Goal: Task Accomplishment & Management: Manage account settings

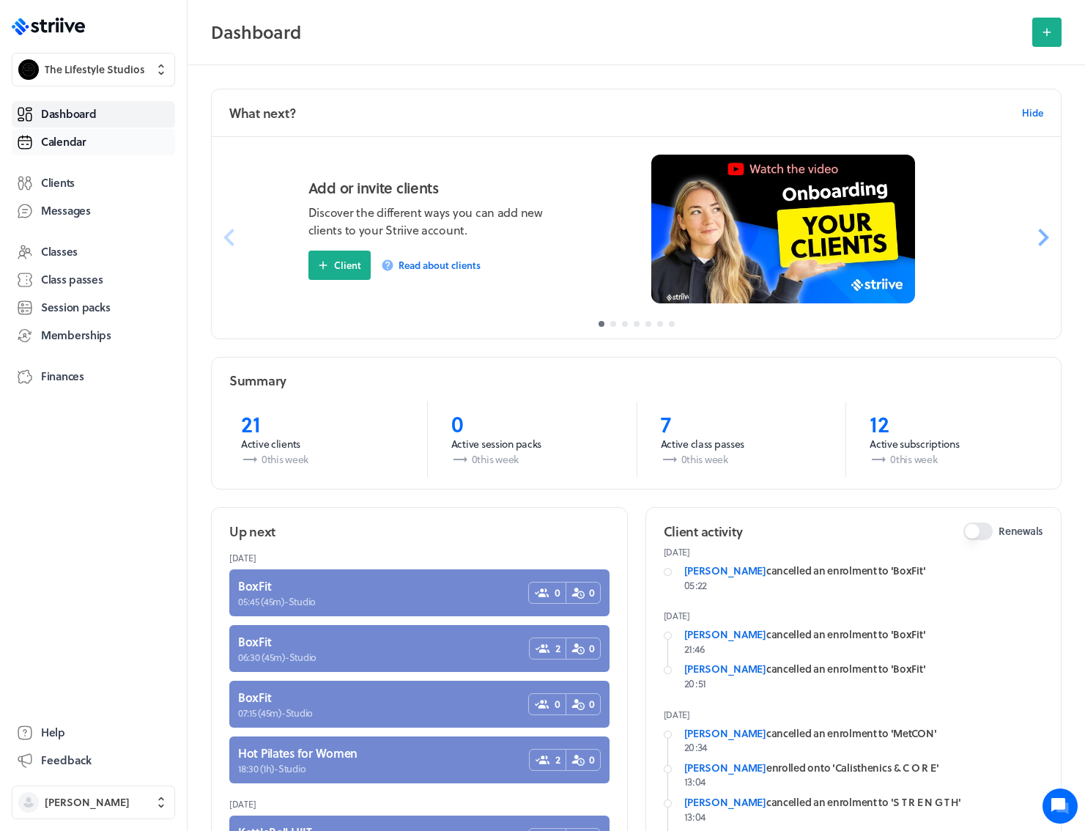
click at [67, 139] on span "Calendar" at bounding box center [63, 141] width 45 height 15
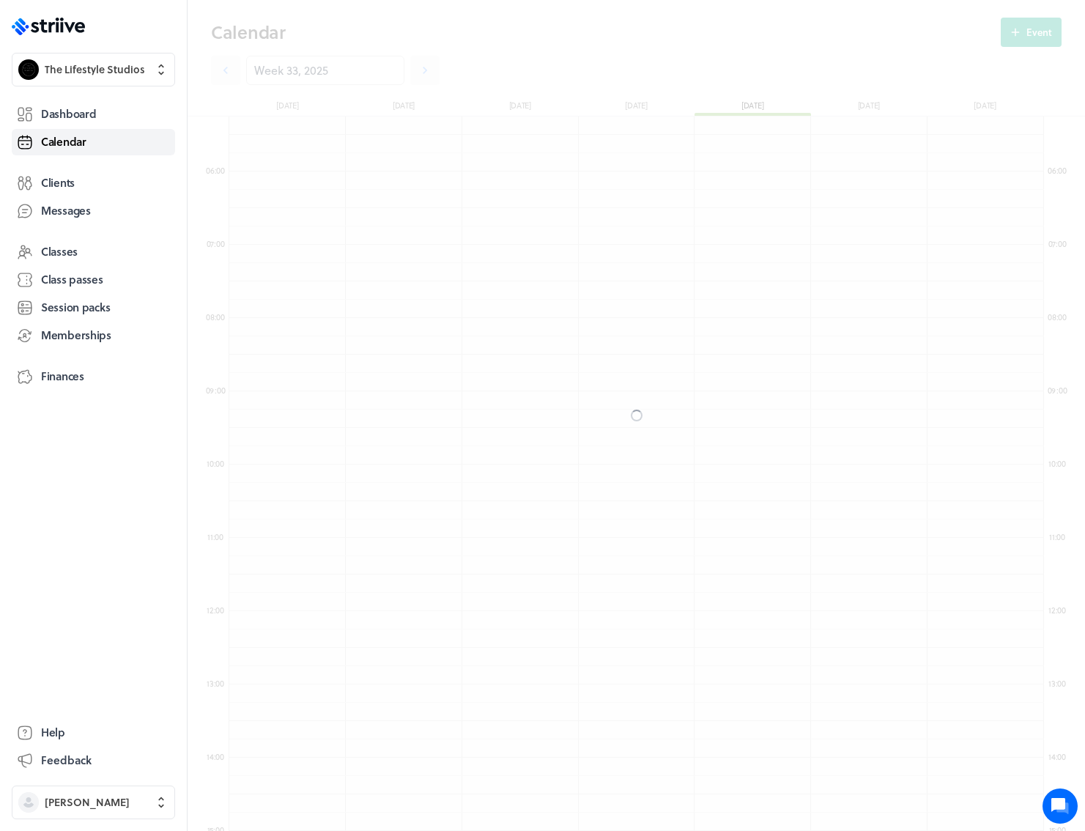
scroll to position [1758, 815]
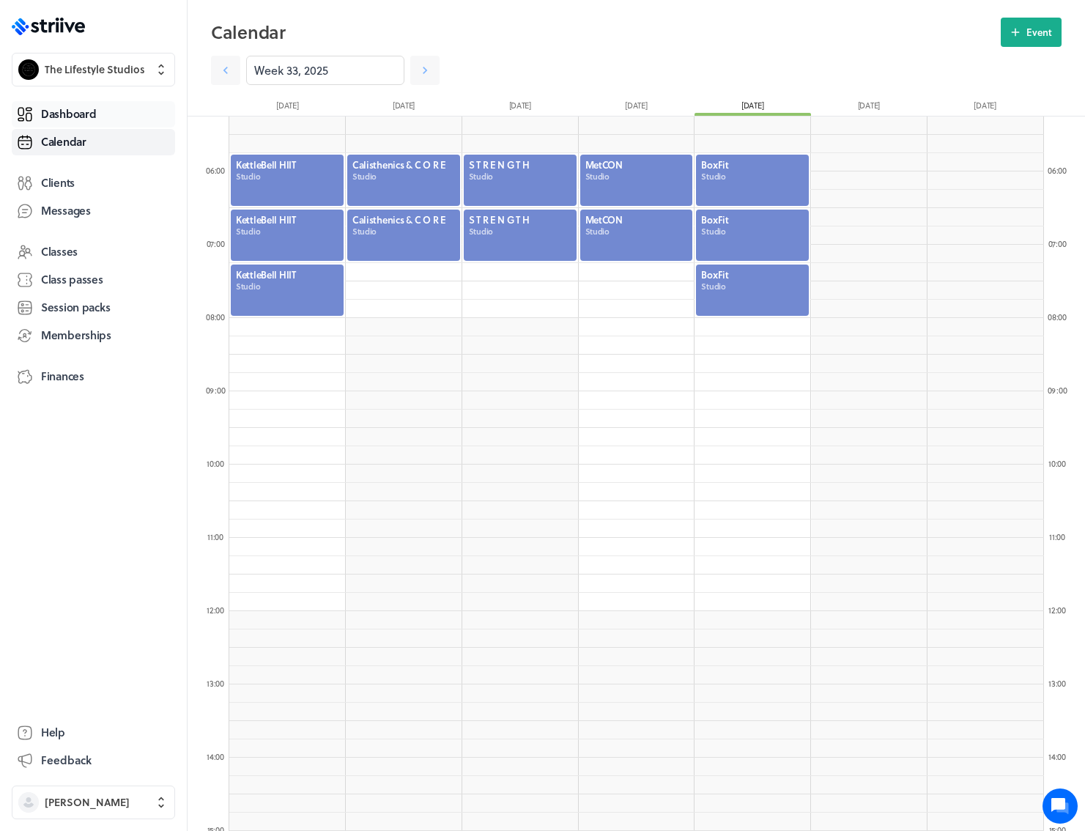
click at [69, 116] on span "Dashboard" at bounding box center [68, 113] width 55 height 15
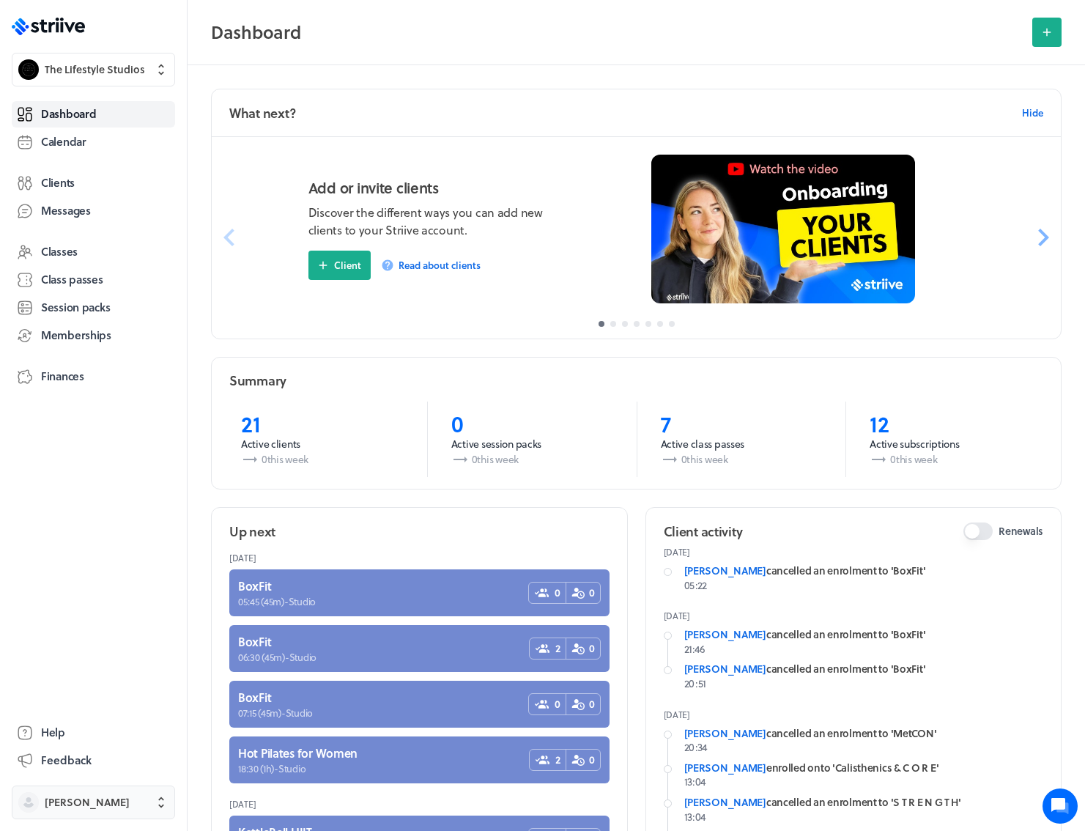
click at [103, 802] on span "[PERSON_NAME]" at bounding box center [87, 802] width 85 height 15
click at [43, 522] on div "[PERSON_NAME] [EMAIL_ADDRESS][DOMAIN_NAME] Holidays Settings Sign out" at bounding box center [542, 415] width 1085 height 831
click at [90, 67] on span "The Lifestyle Studios" at bounding box center [95, 69] width 100 height 15
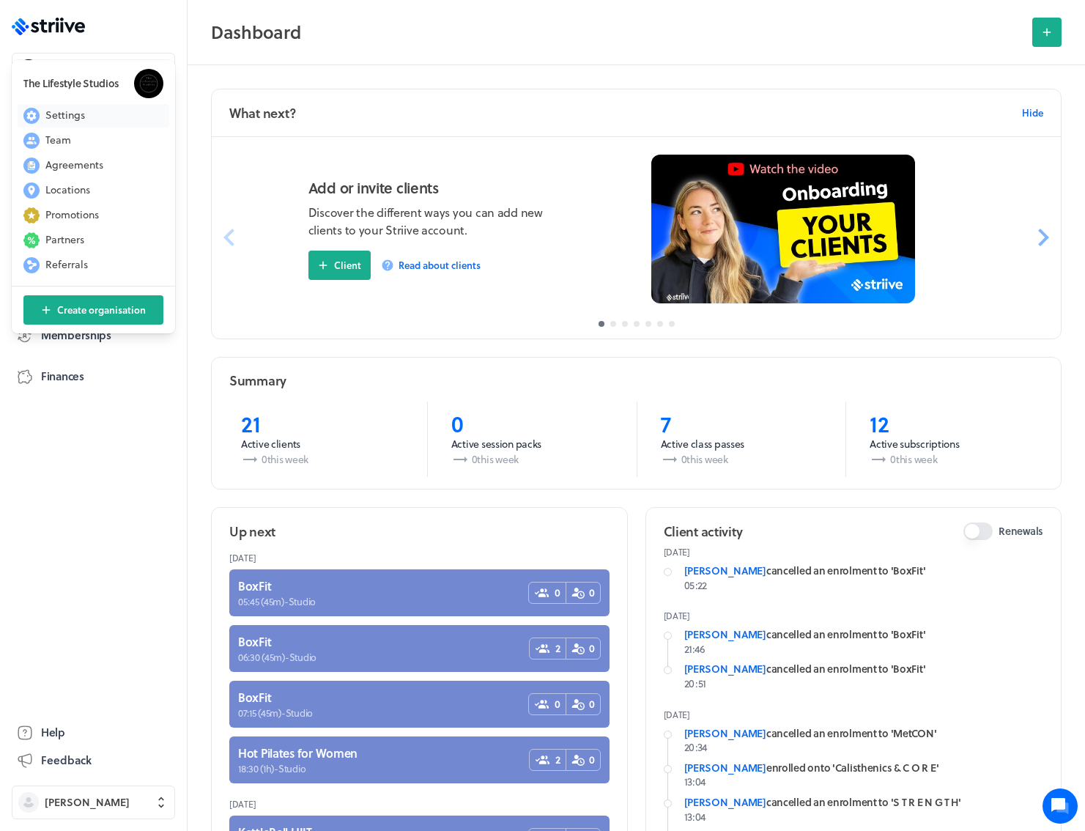
click at [83, 111] on span "Settings" at bounding box center [65, 115] width 40 height 15
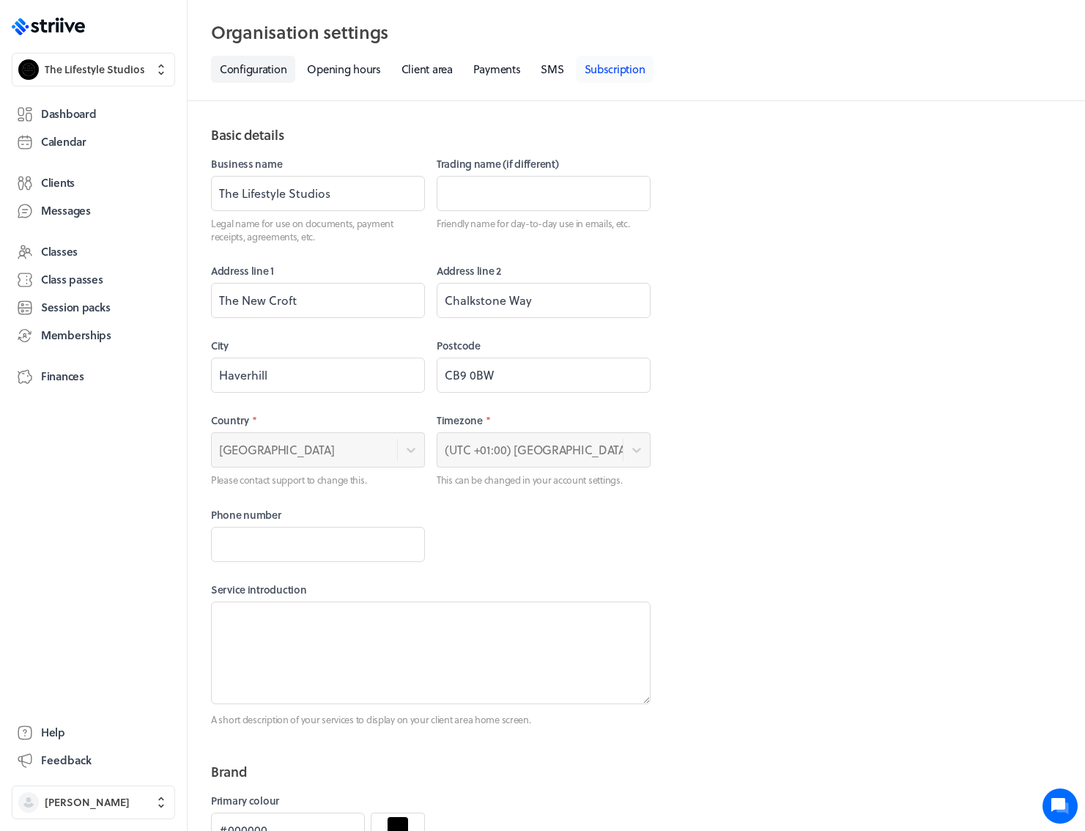
click at [602, 66] on link "Subscription" at bounding box center [615, 69] width 78 height 27
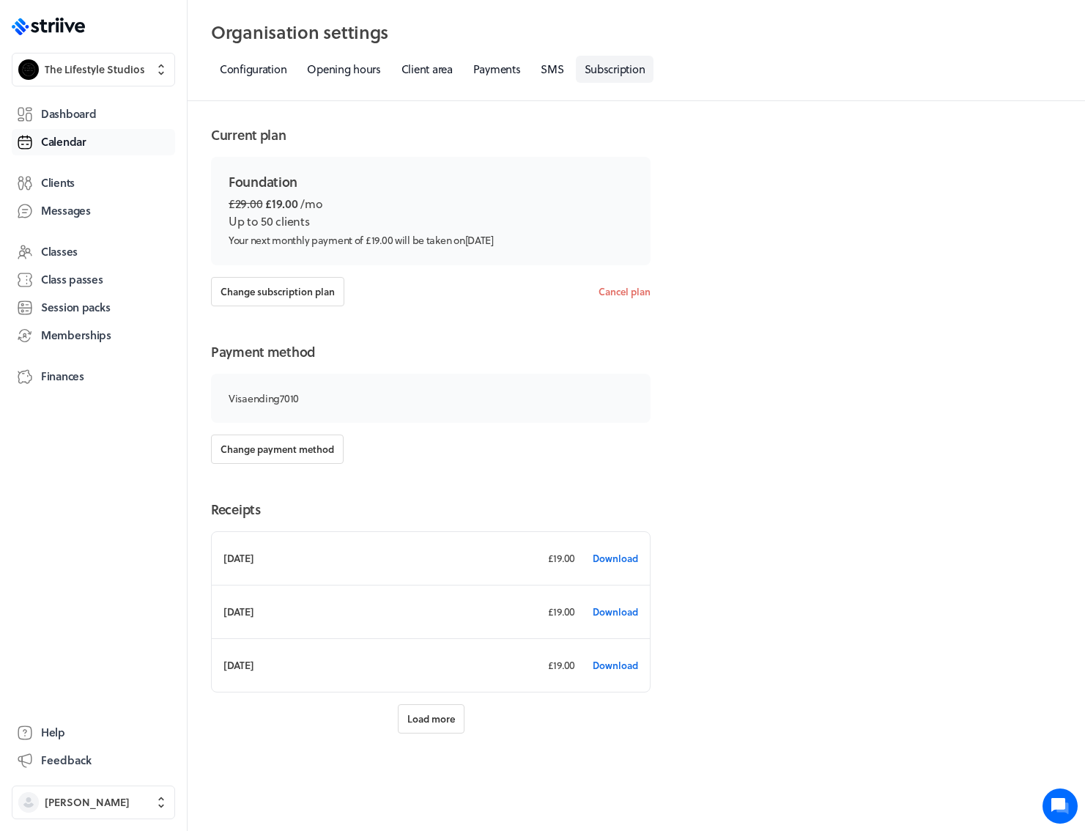
click at [68, 141] on span "Calendar" at bounding box center [63, 141] width 45 height 15
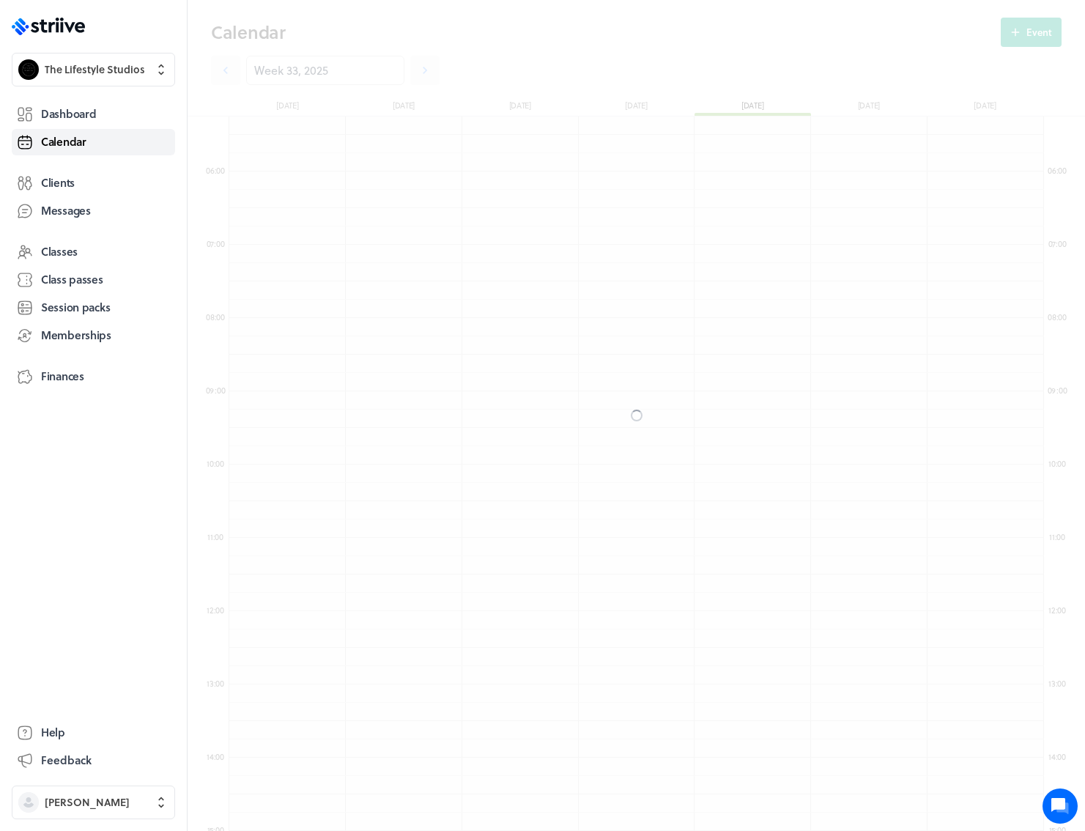
scroll to position [1758, 815]
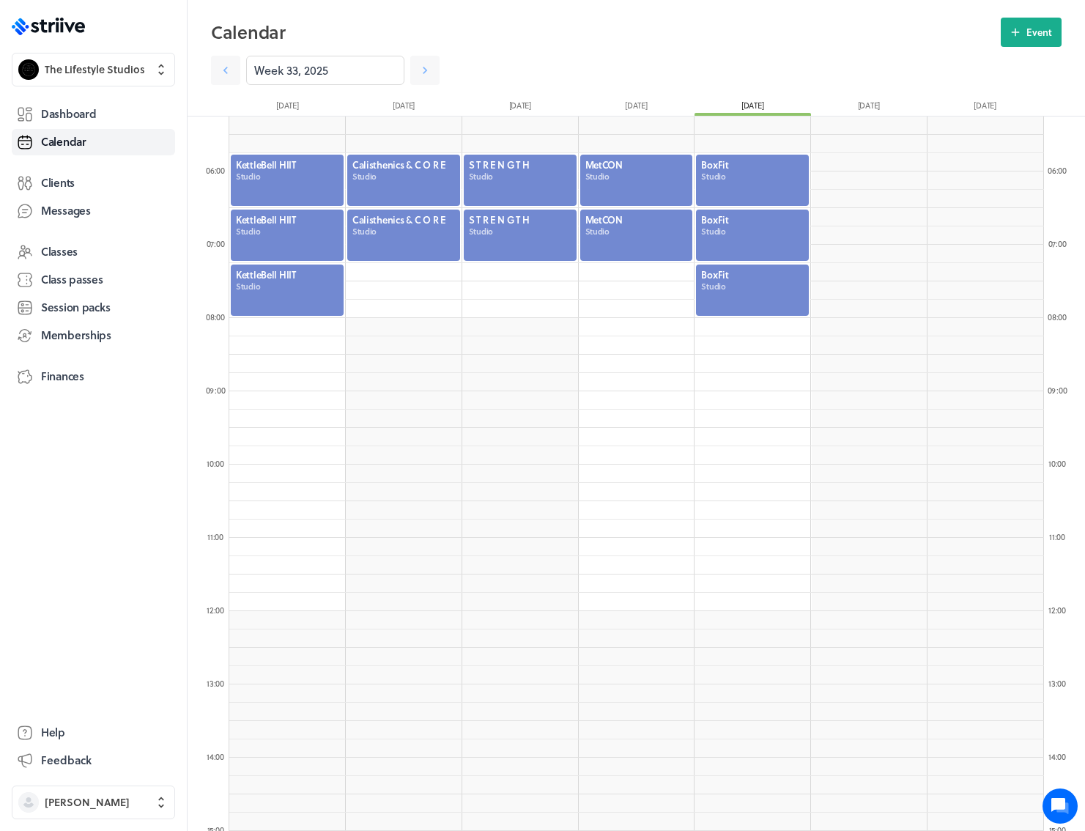
click at [286, 177] on div at bounding box center [287, 180] width 116 height 54
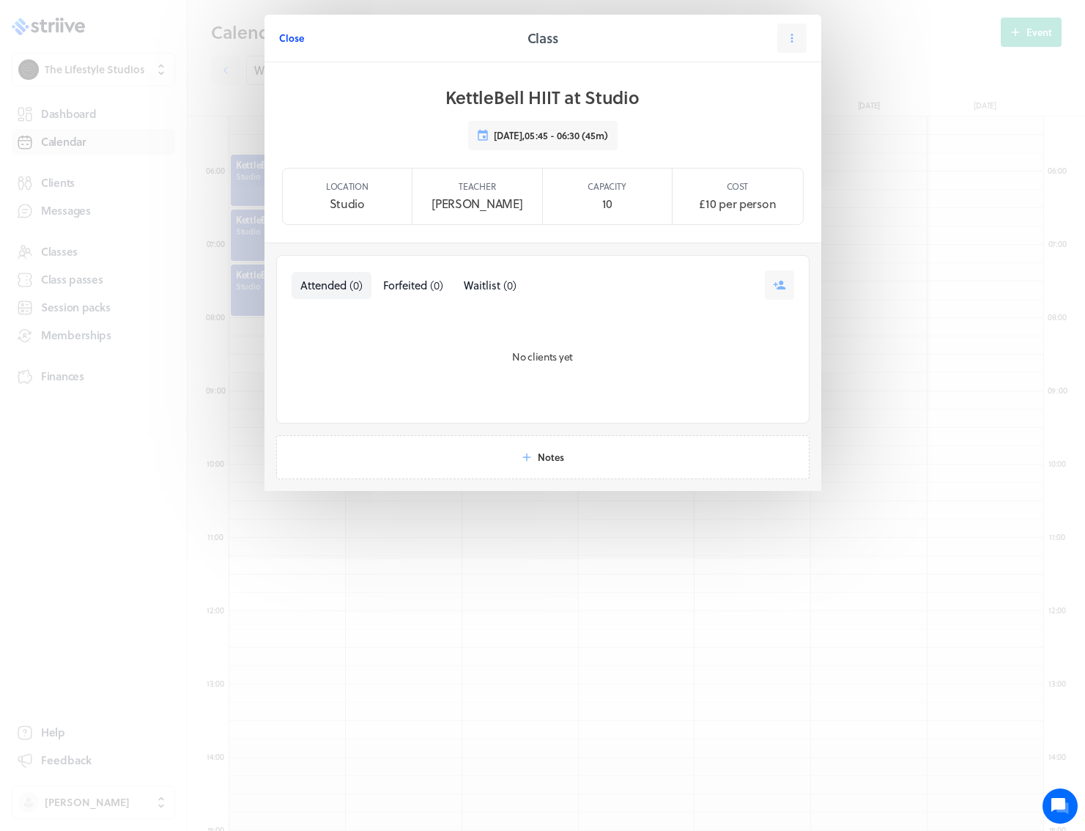
click at [297, 43] on span "Close" at bounding box center [291, 38] width 25 height 13
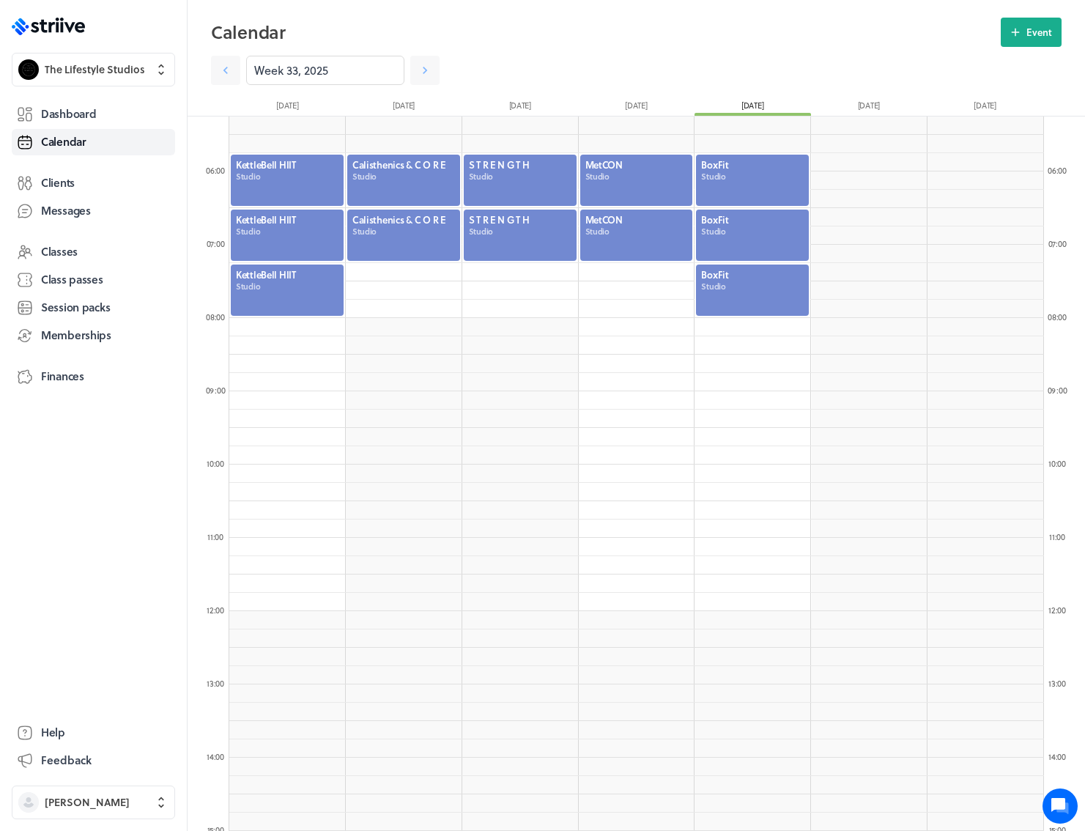
click at [541, 237] on div at bounding box center [520, 235] width 116 height 54
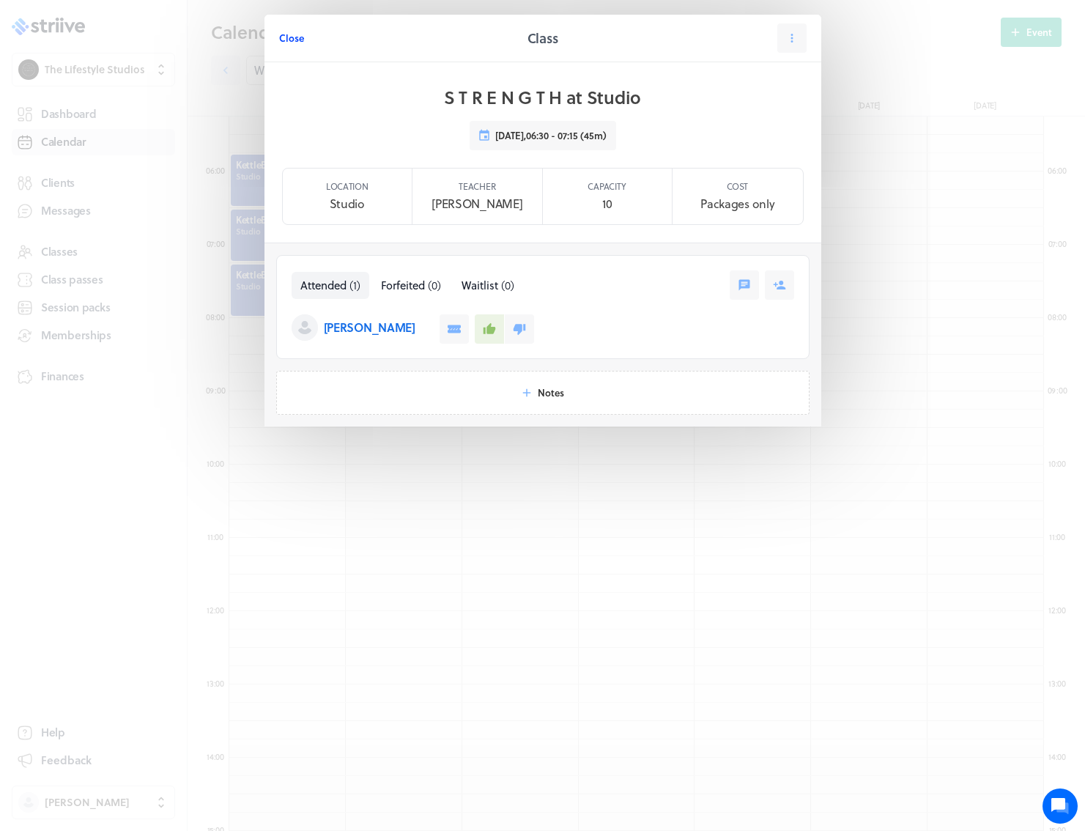
click at [288, 36] on span "Close" at bounding box center [291, 38] width 25 height 13
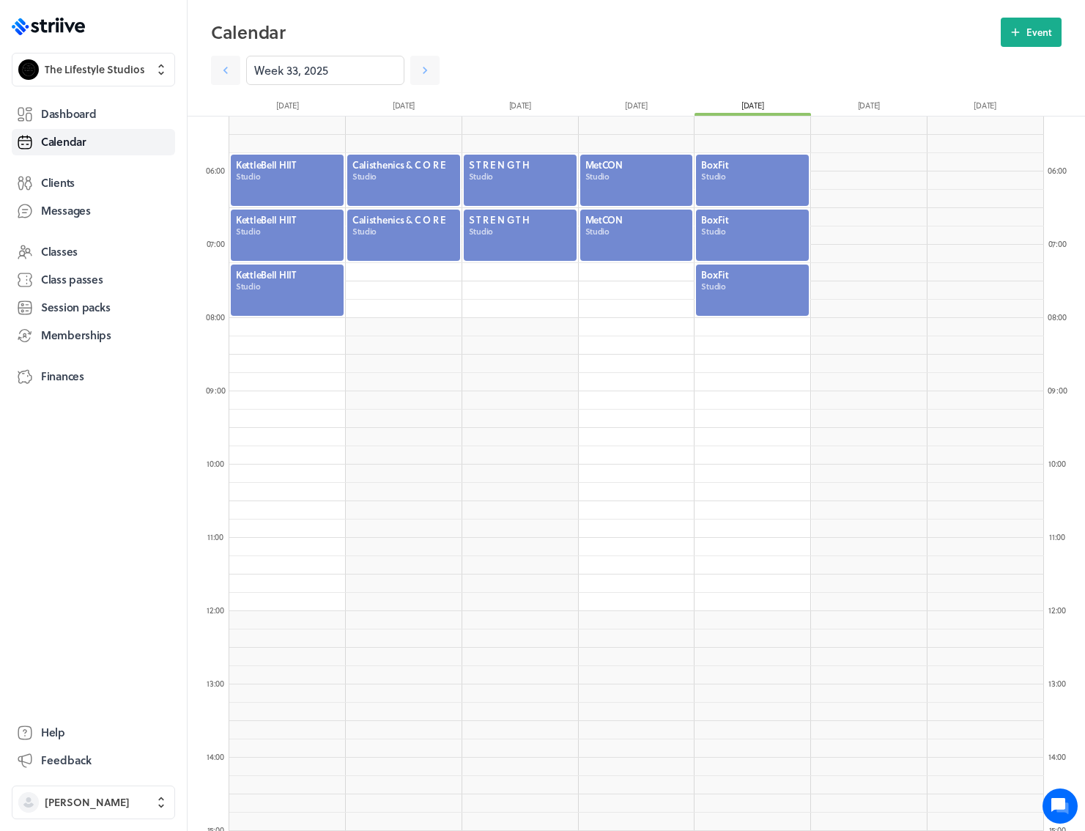
click at [752, 180] on div at bounding box center [753, 180] width 116 height 54
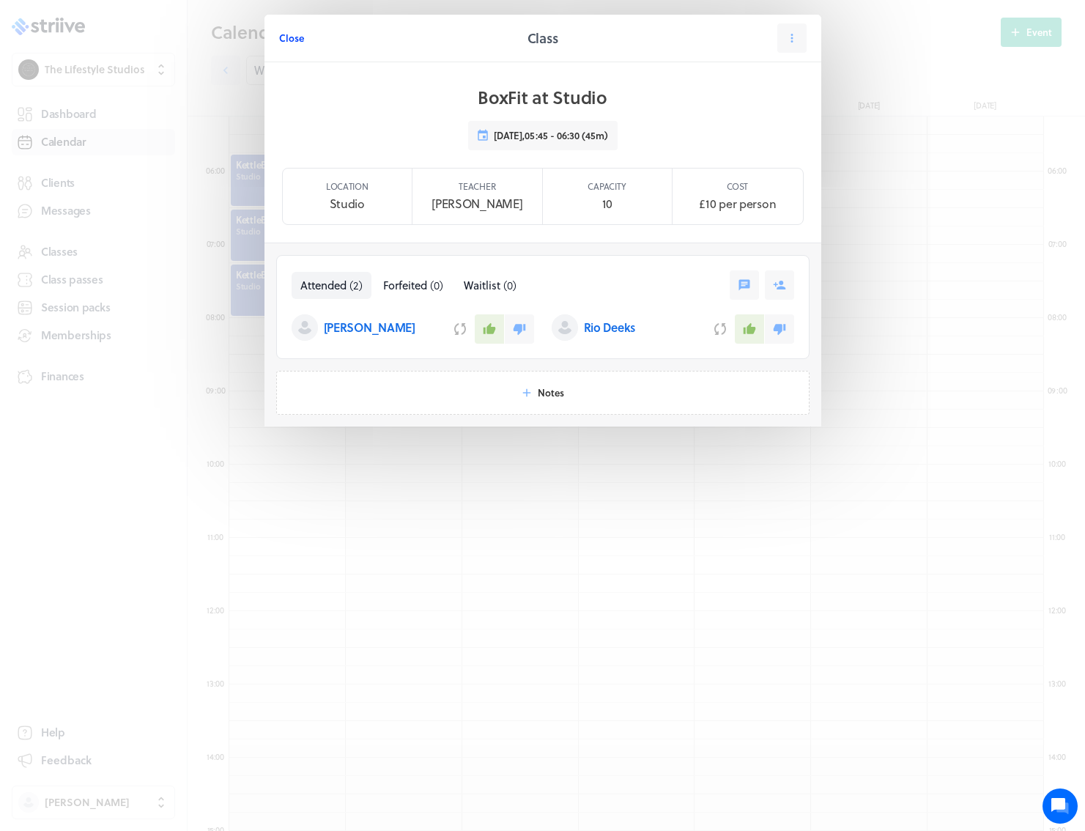
click at [284, 34] on span "Close" at bounding box center [291, 38] width 25 height 13
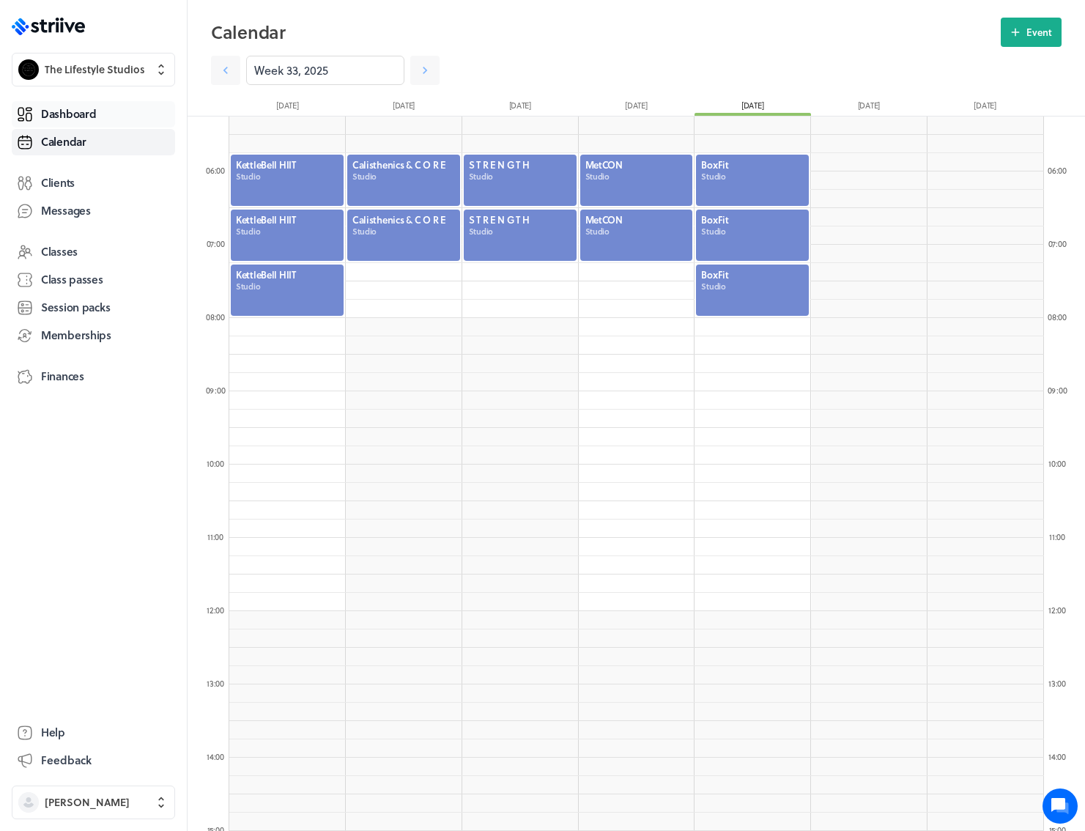
click at [75, 117] on span "Dashboard" at bounding box center [68, 113] width 55 height 15
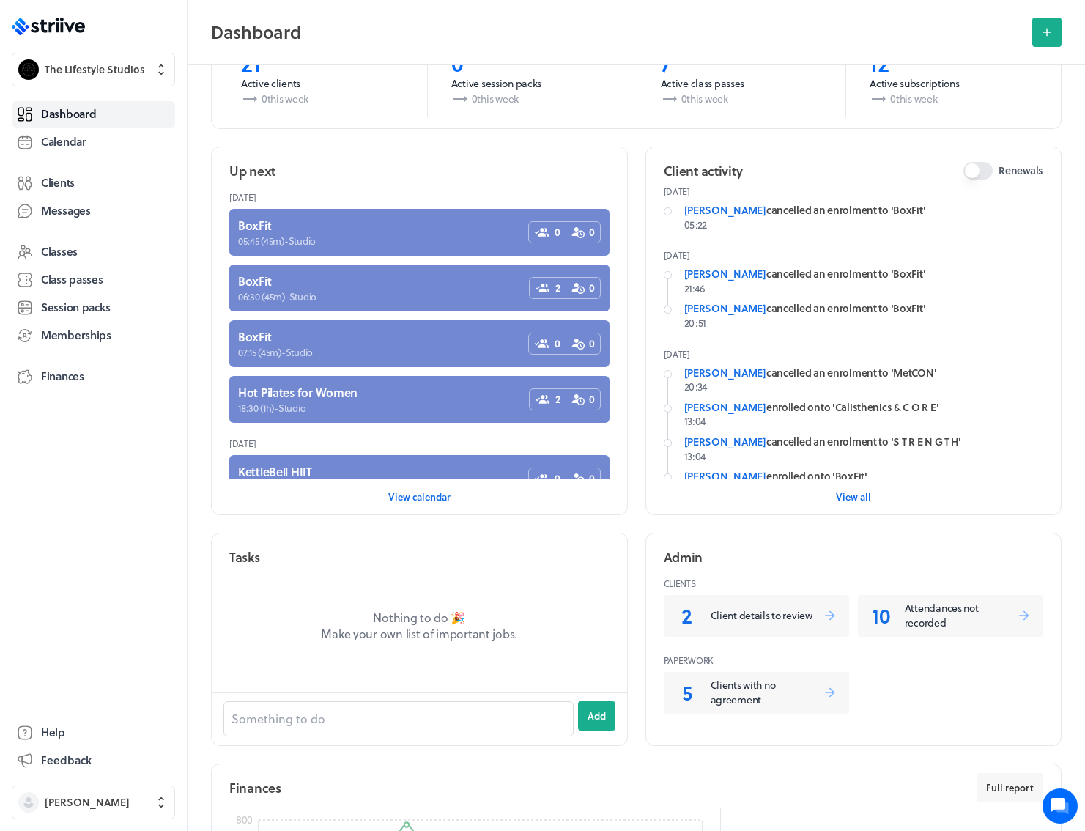
scroll to position [362, 0]
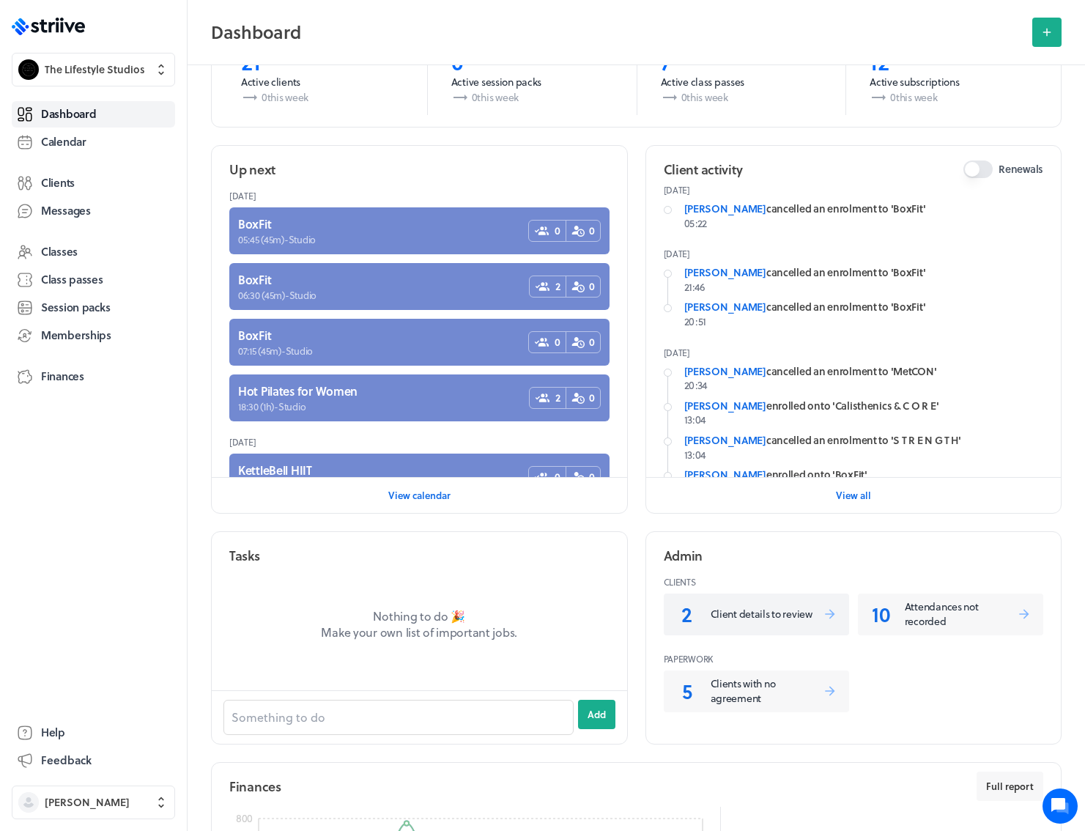
click at [744, 607] on p "Client details to review" at bounding box center [767, 614] width 112 height 15
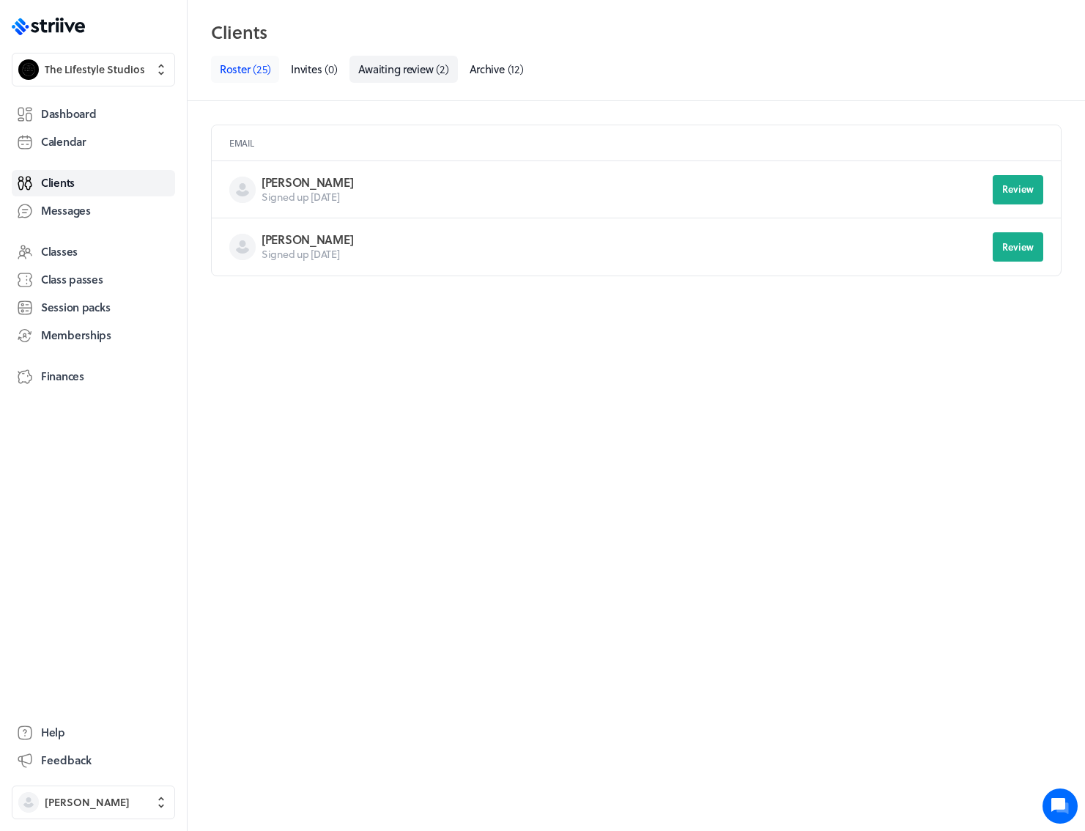
click at [255, 69] on span "( 25 )" at bounding box center [262, 69] width 18 height 16
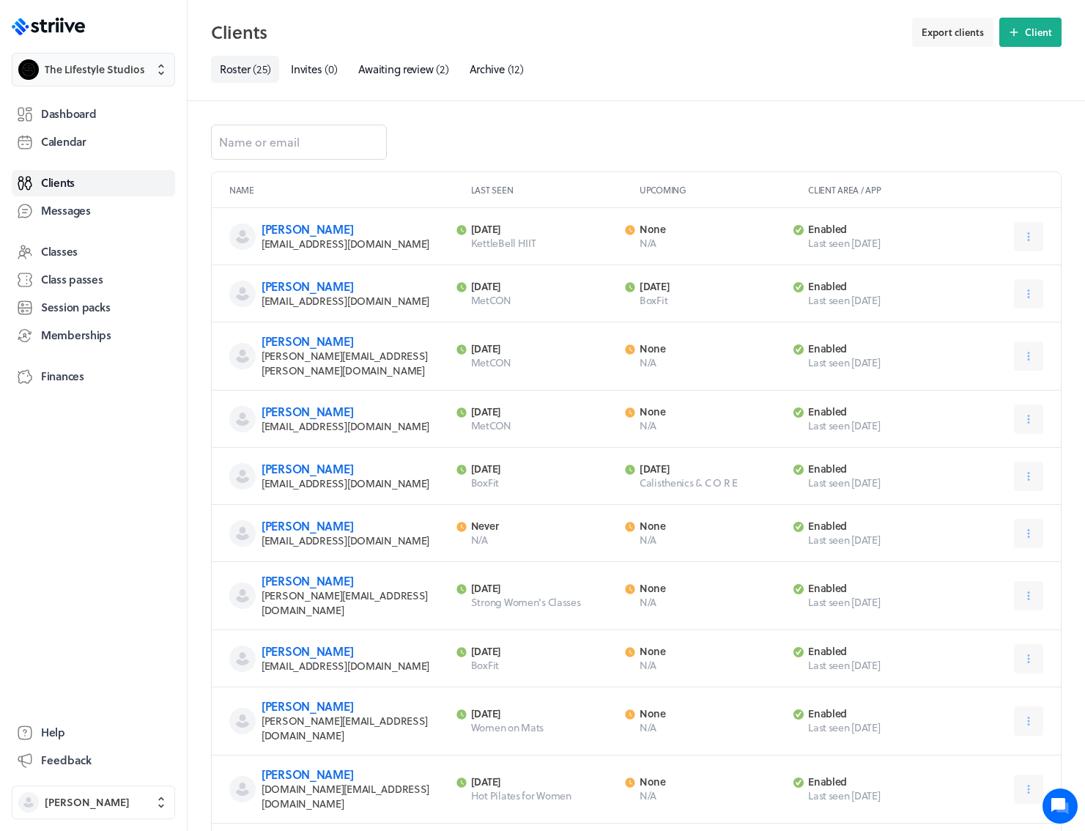
click at [89, 75] on span "The Lifestyle Studios" at bounding box center [95, 69] width 100 height 15
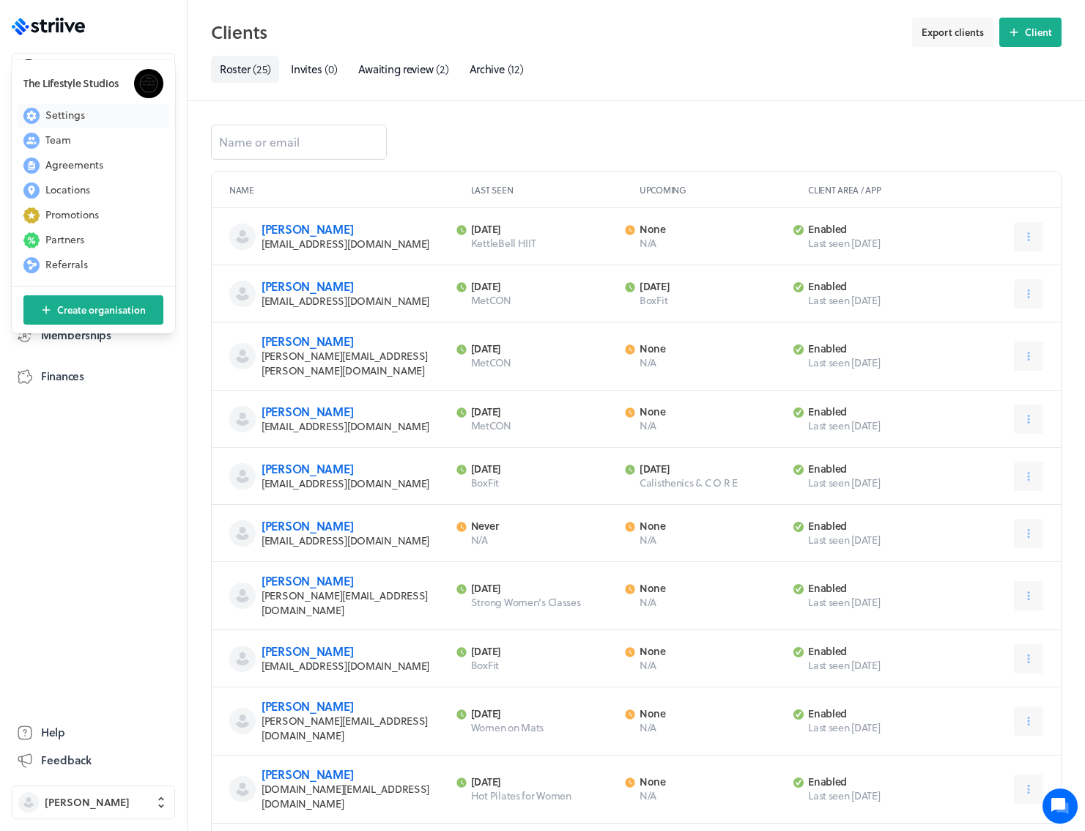
click at [91, 120] on button "Settings" at bounding box center [94, 115] width 152 height 23
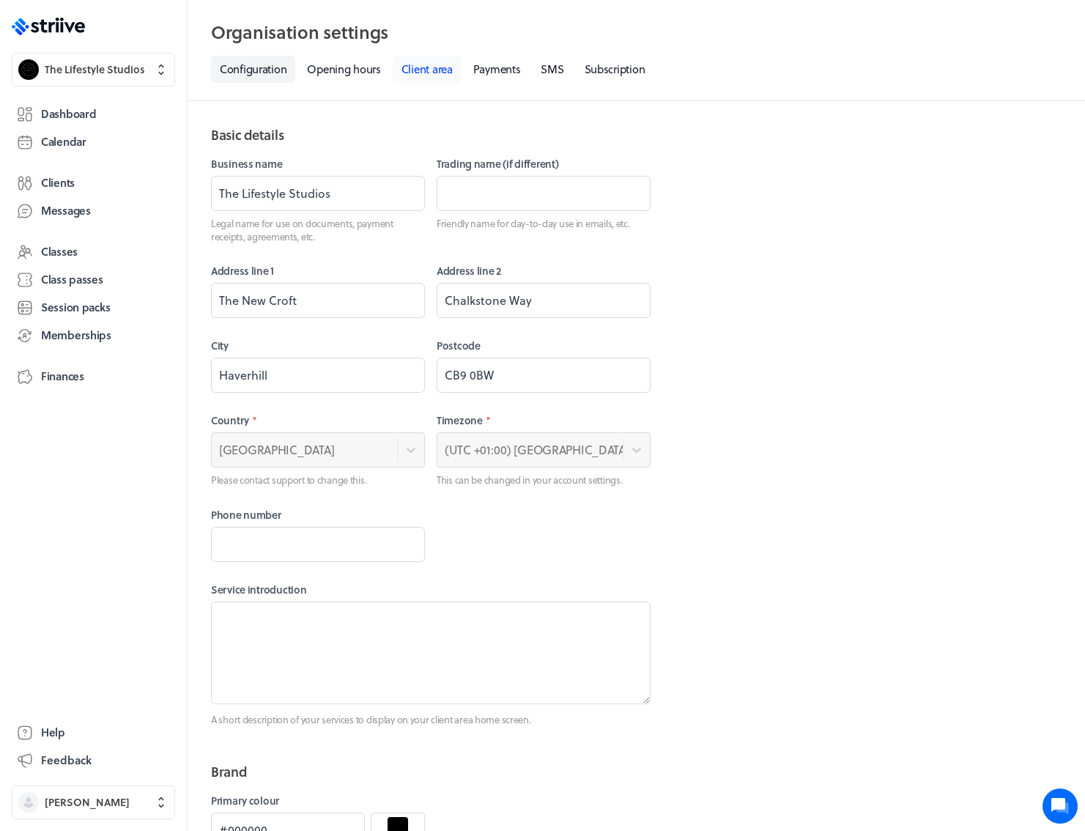
click at [433, 72] on link "Client area" at bounding box center [427, 69] width 69 height 27
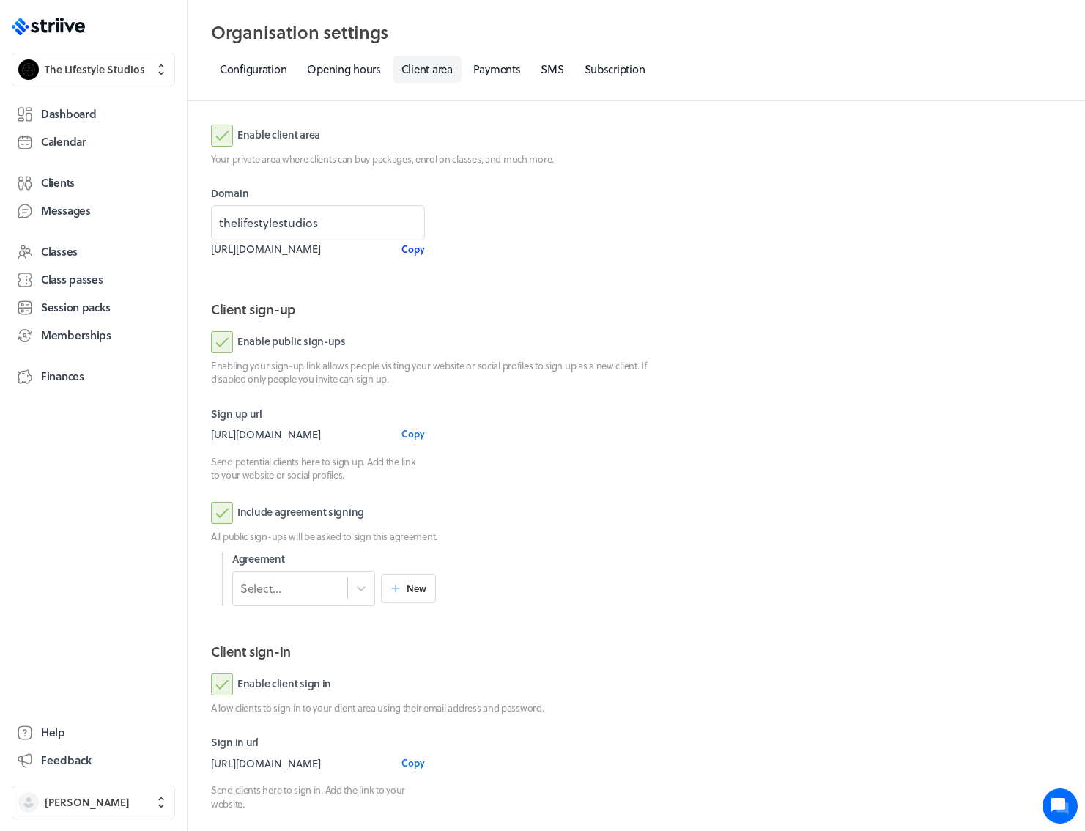
click at [419, 251] on span "Copy" at bounding box center [412, 249] width 23 height 13
click at [105, 807] on span "[PERSON_NAME]" at bounding box center [87, 802] width 85 height 15
click at [72, 748] on span "Settings" at bounding box center [65, 748] width 40 height 15
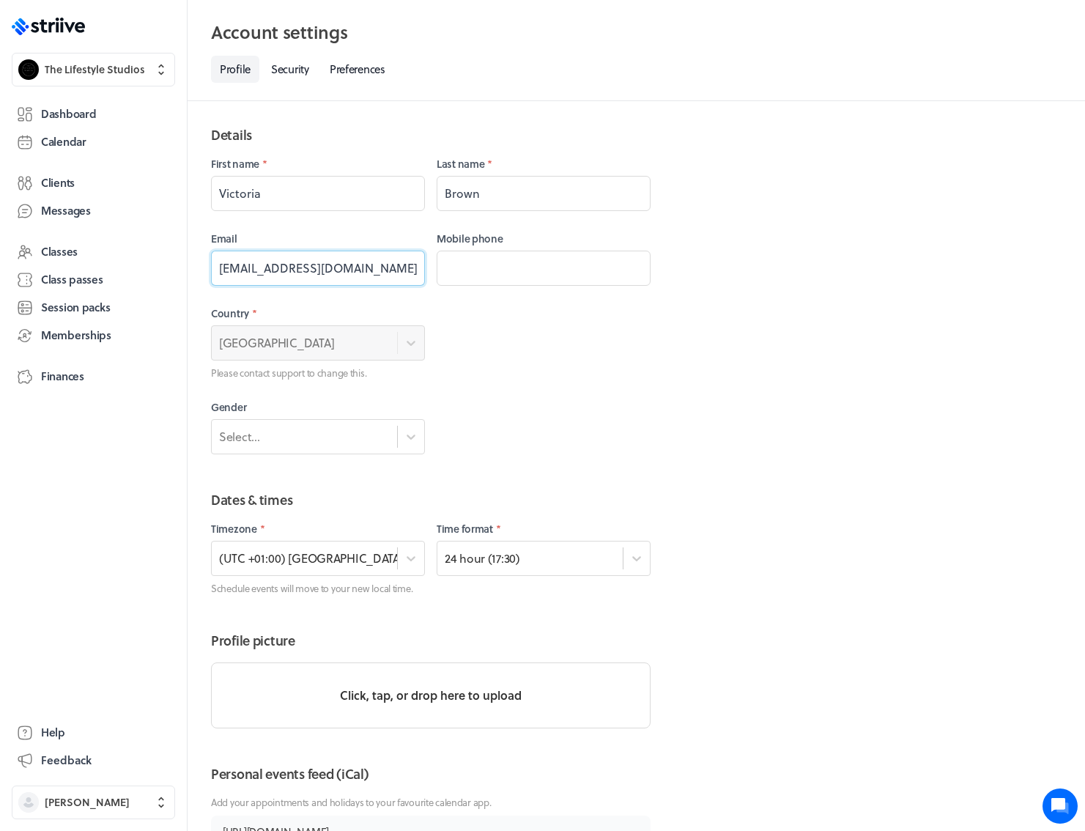
click at [306, 270] on input "[EMAIL_ADDRESS][DOMAIN_NAME]" at bounding box center [318, 268] width 214 height 35
click at [81, 524] on div "Dashboard Calendar Clients Messages Classes Class passes Session packs Membersh…" at bounding box center [93, 400] width 163 height 604
click at [88, 75] on span "The Lifestyle Studios" at bounding box center [95, 69] width 100 height 15
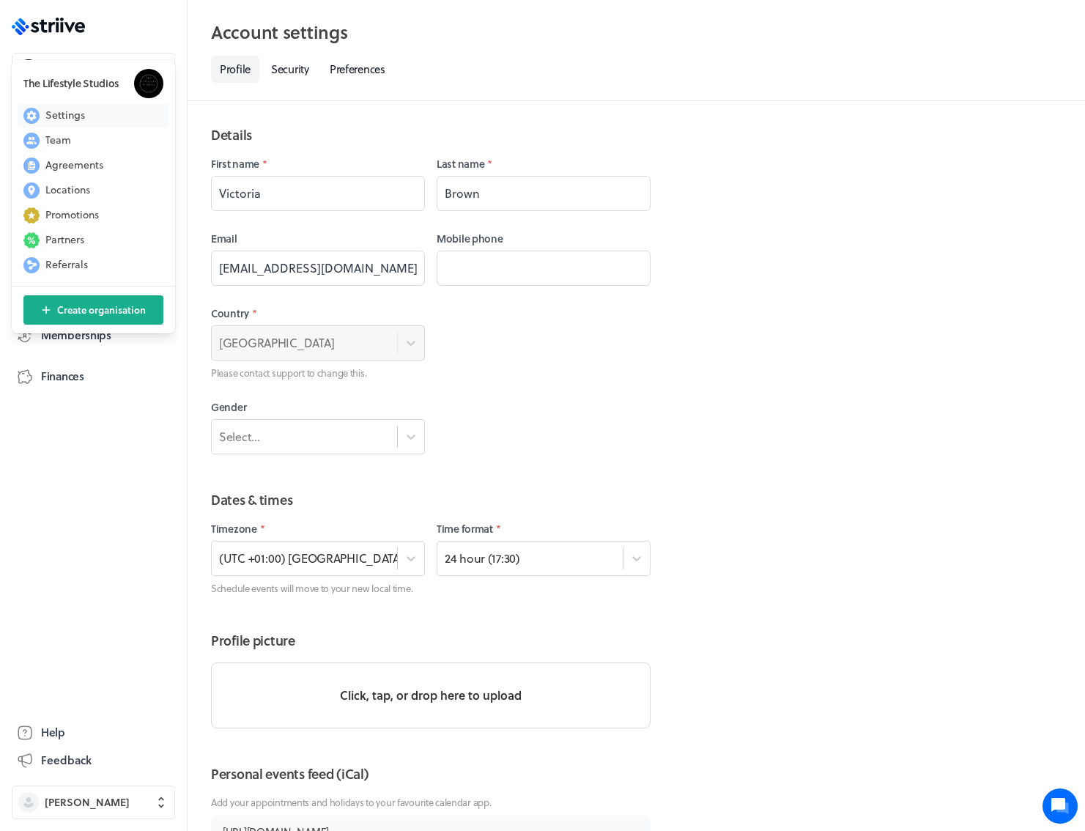
click at [86, 116] on button "Settings" at bounding box center [94, 115] width 152 height 23
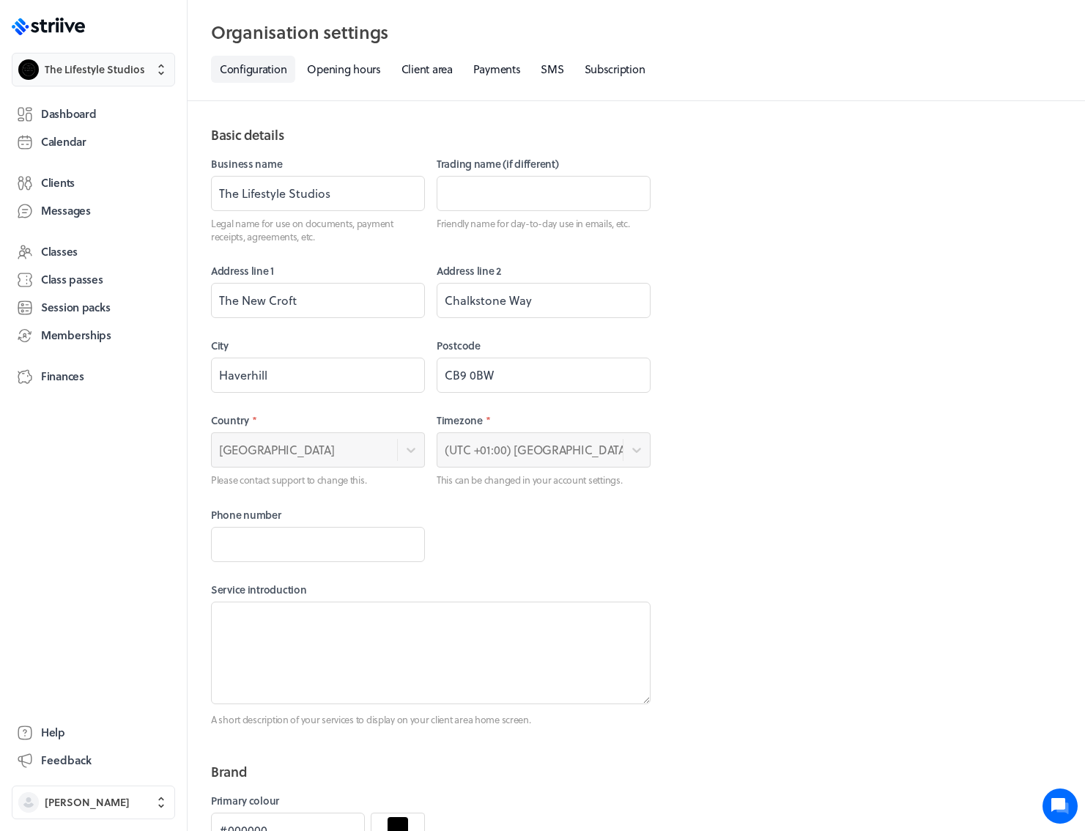
click at [97, 64] on span "The Lifestyle Studios" at bounding box center [95, 69] width 100 height 15
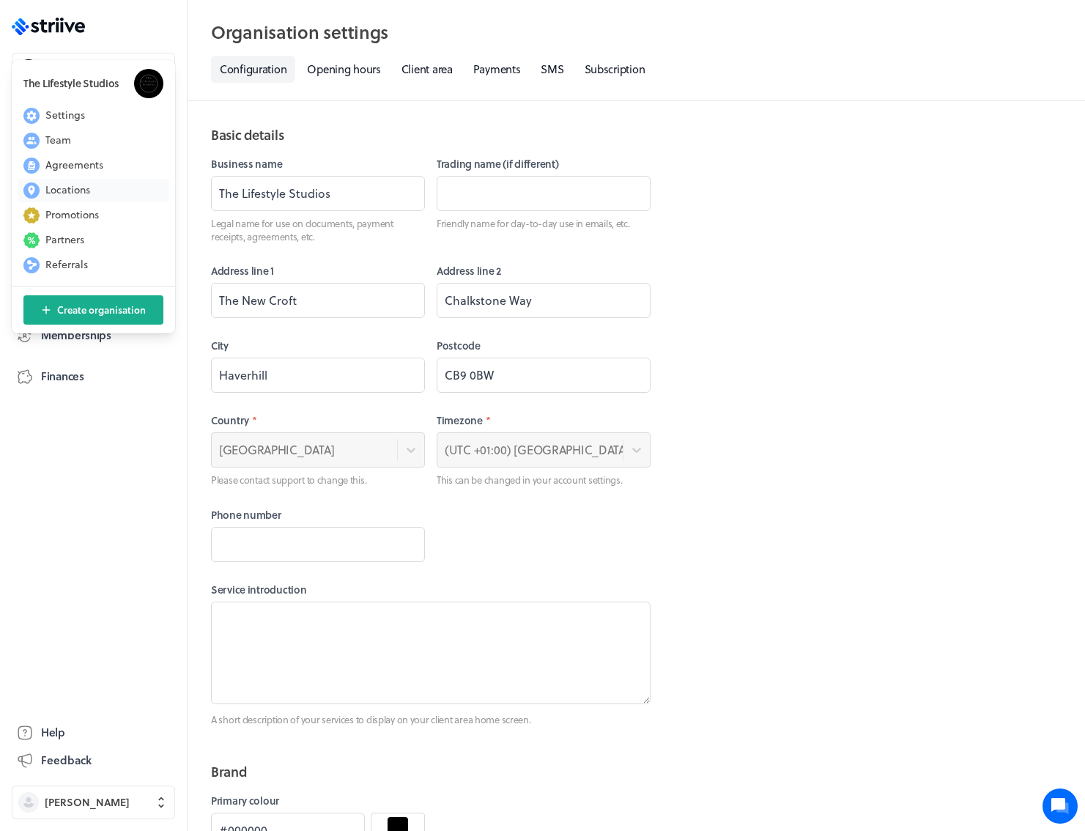
click at [73, 187] on span "Locations" at bounding box center [67, 189] width 45 height 15
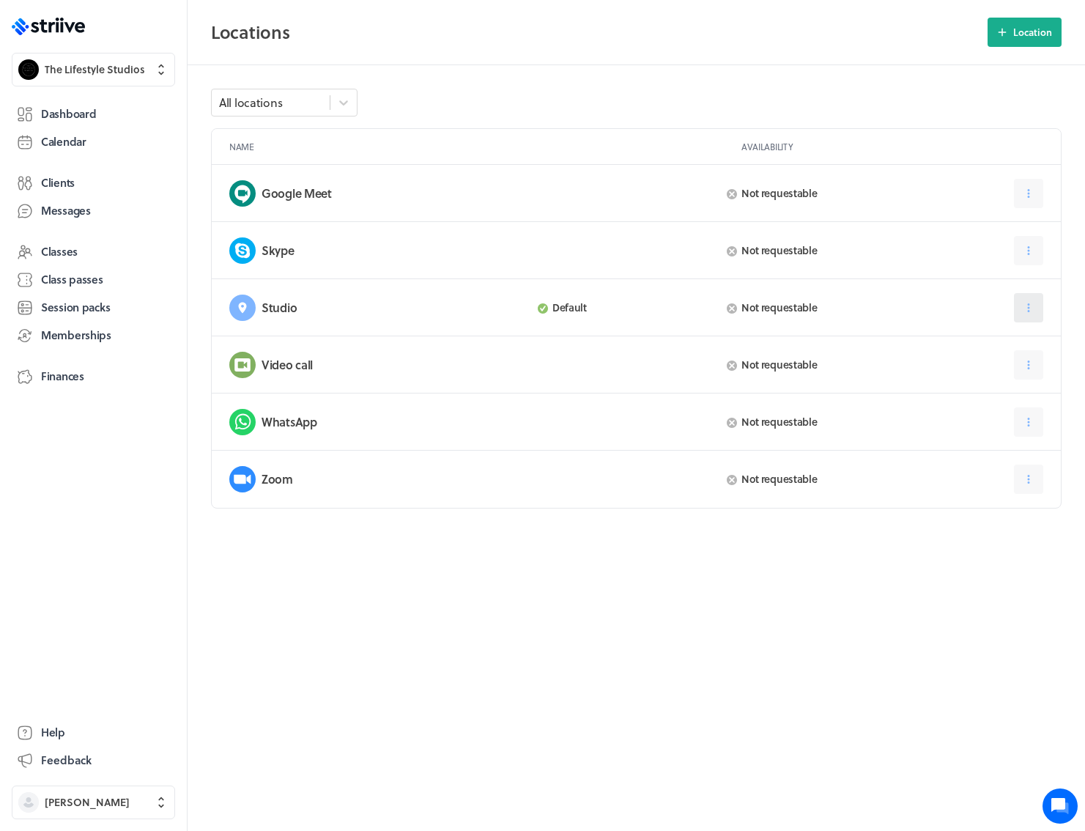
click at [1024, 308] on icon at bounding box center [1028, 307] width 13 height 13
click at [1012, 336] on button "Edit" at bounding box center [986, 344] width 101 height 26
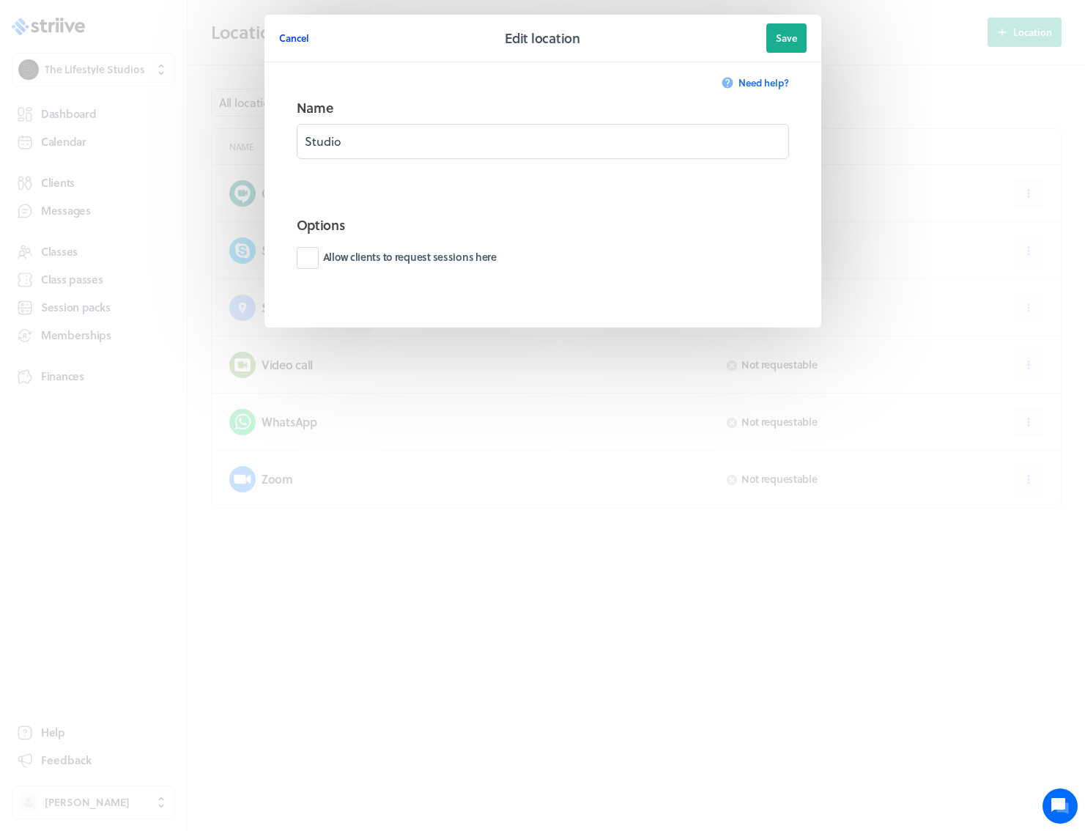
click at [297, 38] on span "Cancel" at bounding box center [294, 38] width 30 height 13
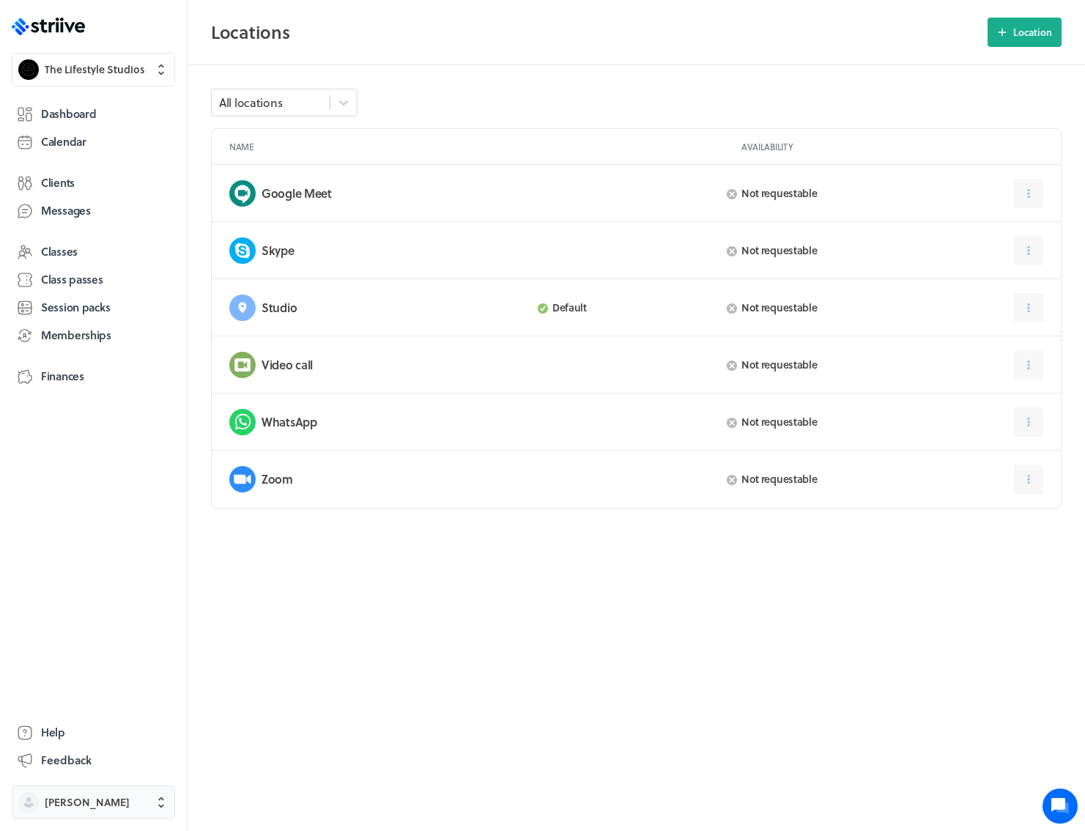
click at [81, 800] on span "[PERSON_NAME]" at bounding box center [87, 802] width 85 height 15
click at [83, 750] on span "Settings" at bounding box center [65, 748] width 40 height 15
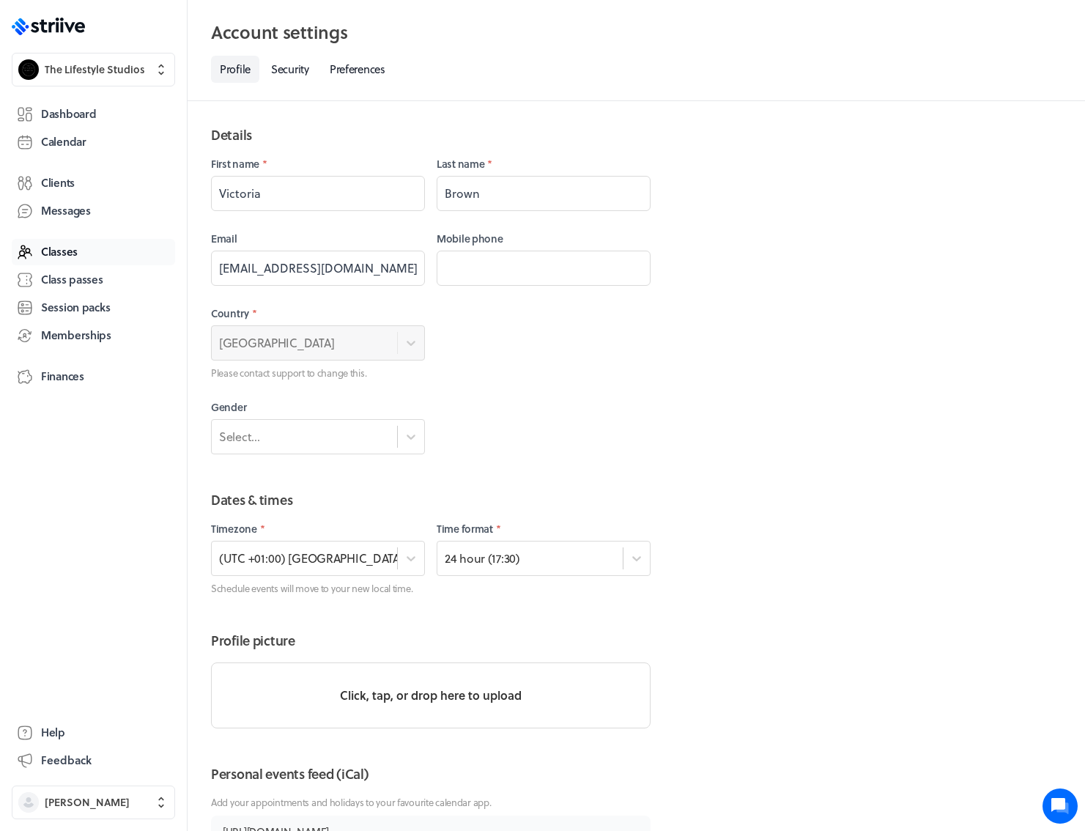
click at [70, 255] on span "Classes" at bounding box center [59, 251] width 37 height 15
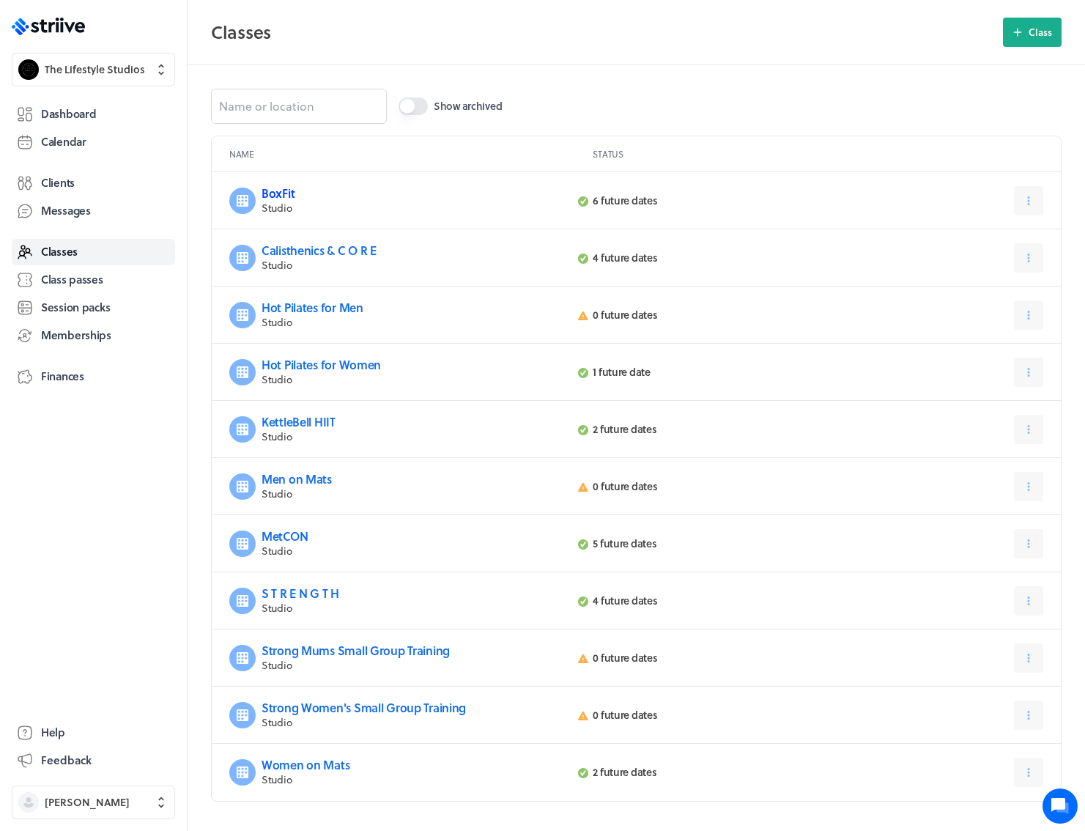
click at [289, 190] on link "BoxFit" at bounding box center [278, 193] width 33 height 17
click at [317, 363] on link "Hot Pilates for Women" at bounding box center [321, 364] width 119 height 17
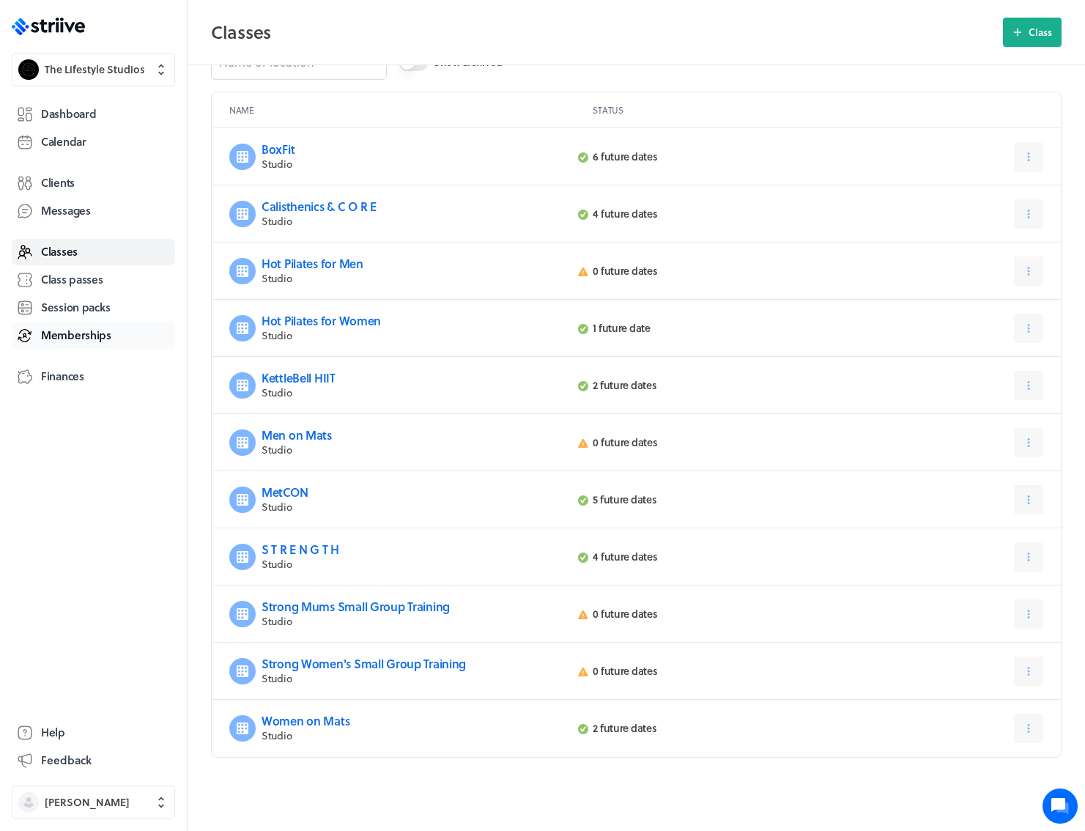
click at [65, 336] on span "Memberships" at bounding box center [76, 334] width 70 height 15
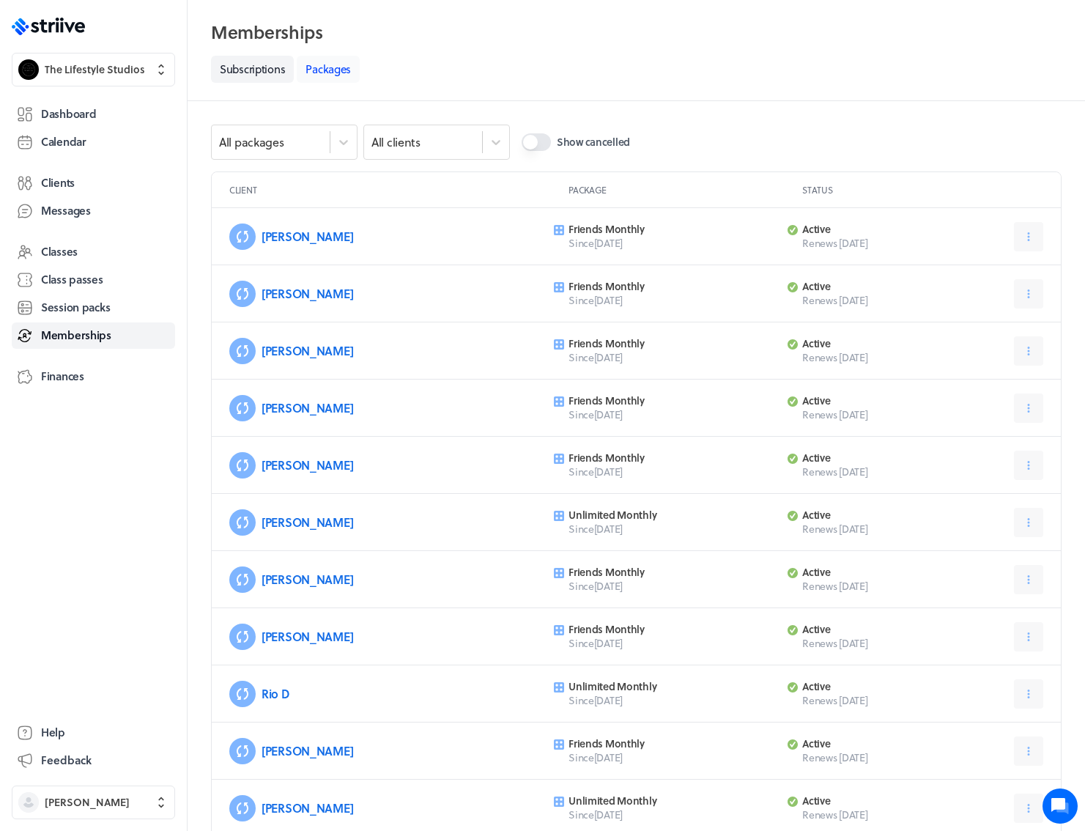
click at [341, 75] on link "Packages" at bounding box center [328, 69] width 63 height 27
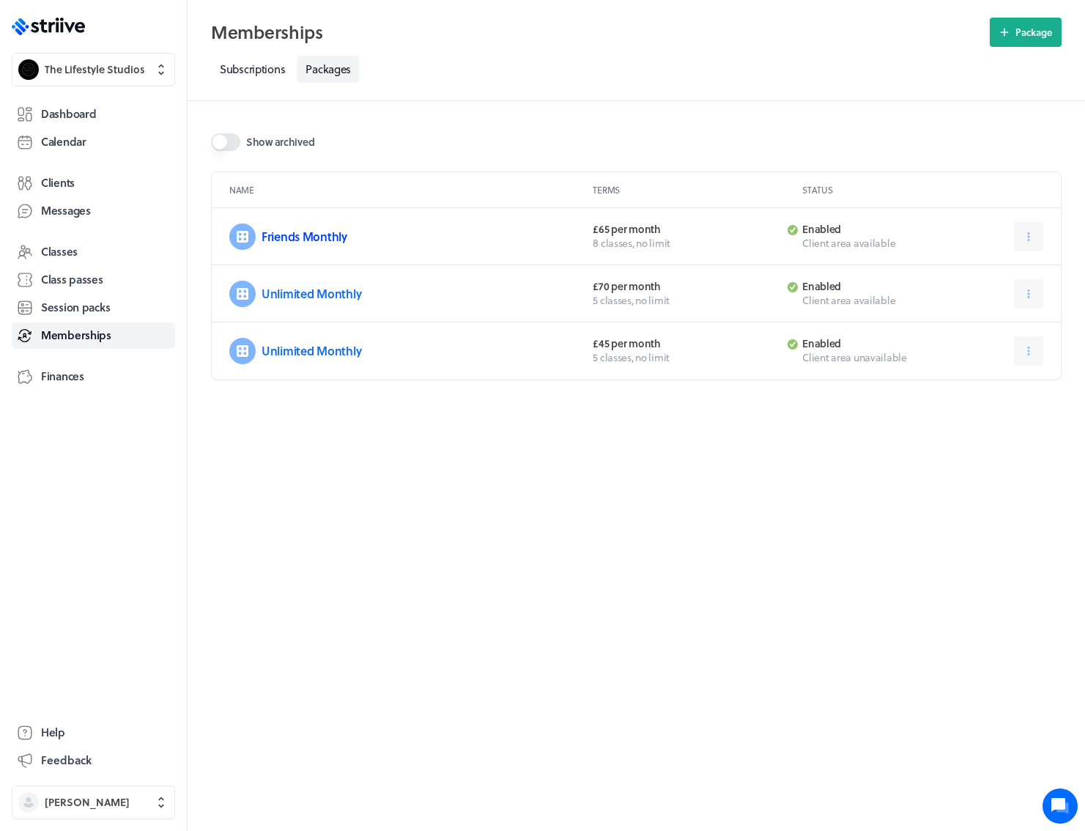
click at [306, 231] on link "Friends Monthly" at bounding box center [305, 236] width 86 height 17
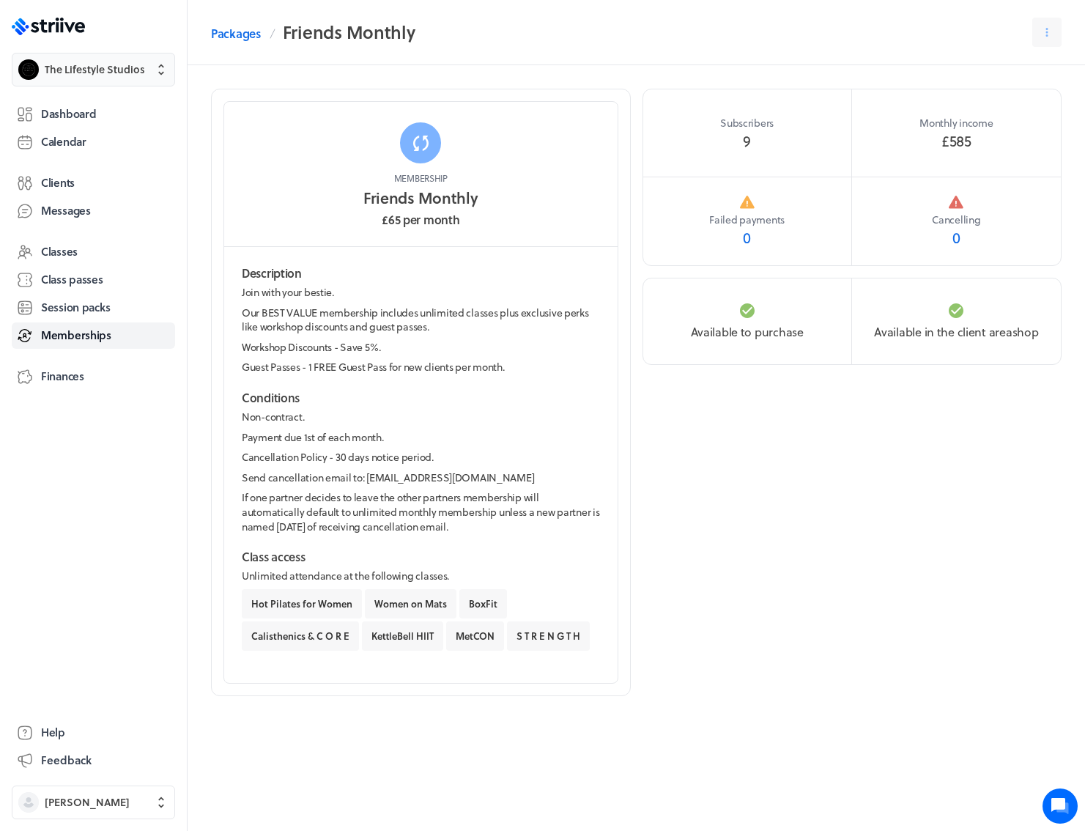
click at [104, 72] on span "The Lifestyle Studios" at bounding box center [95, 69] width 100 height 15
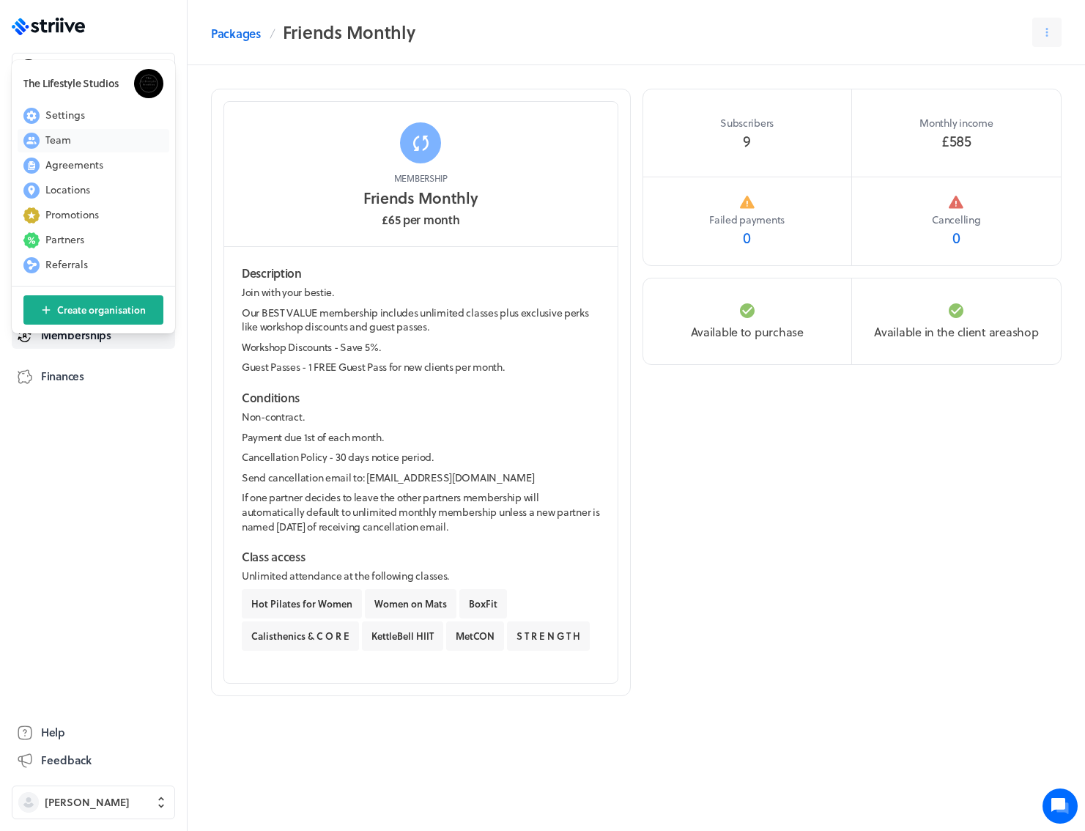
click at [73, 138] on button "Team" at bounding box center [94, 140] width 152 height 23
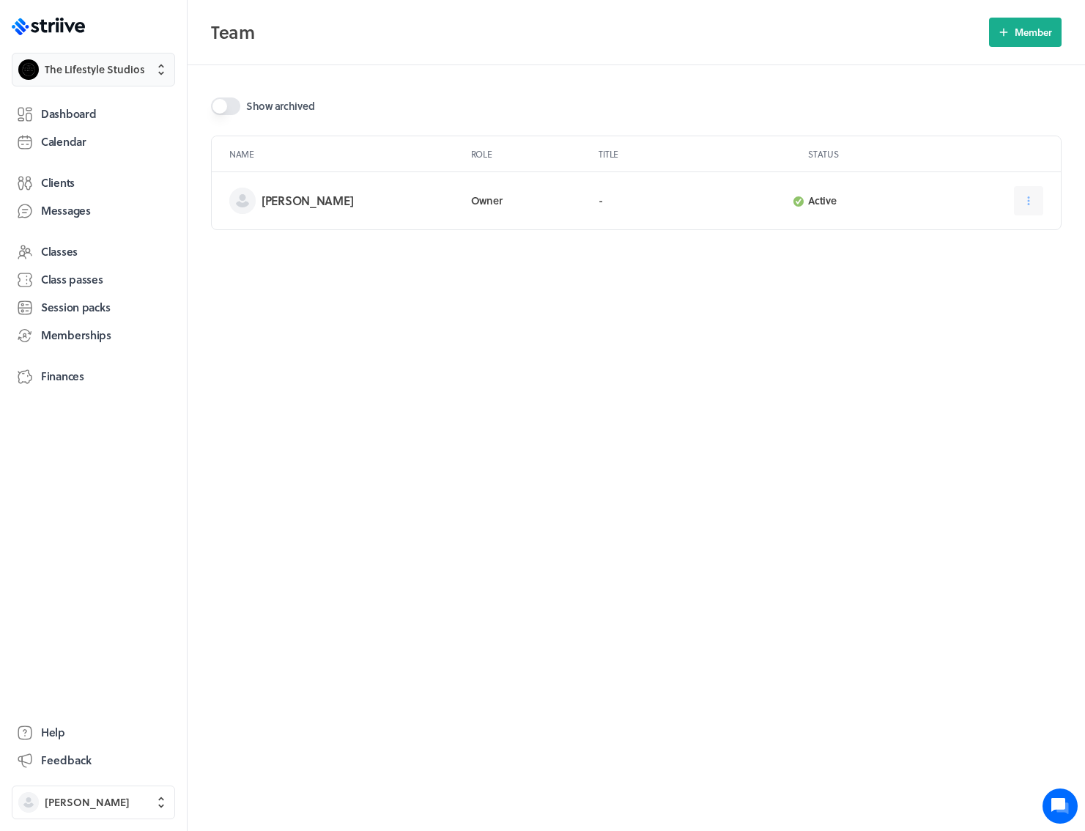
click at [83, 78] on button "The Lifestyle Studios" at bounding box center [93, 70] width 163 height 34
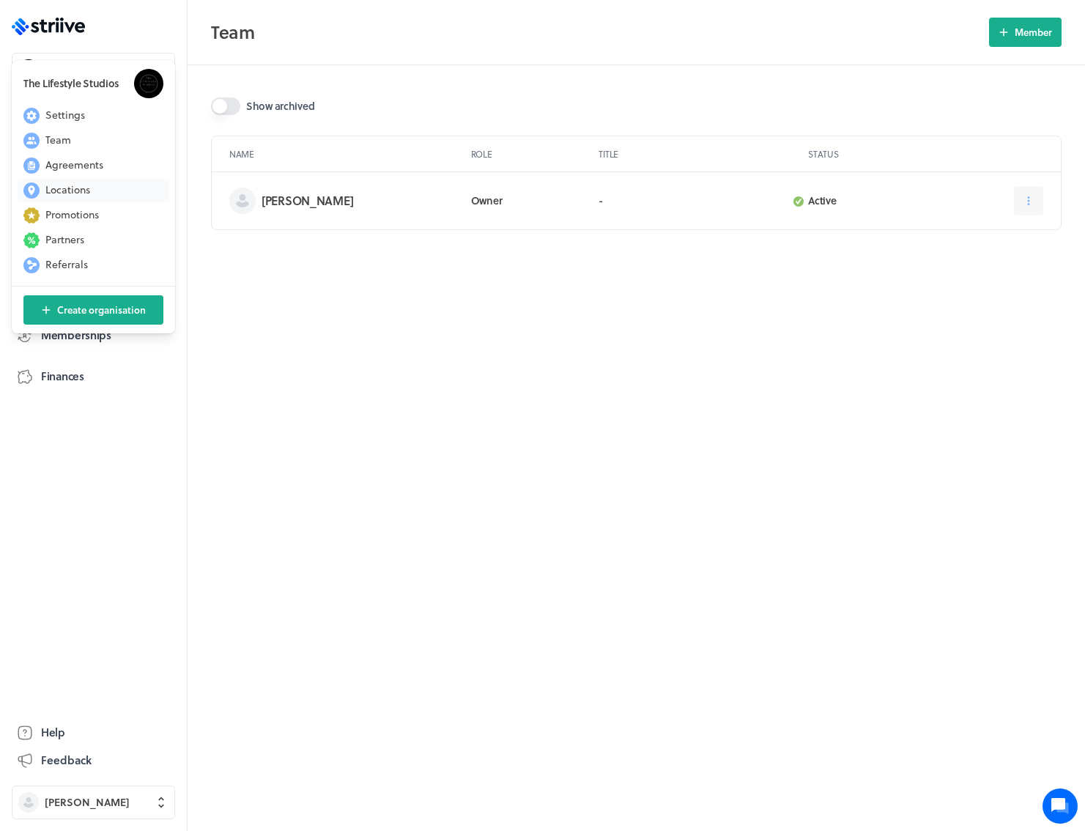
click at [74, 185] on span "Locations" at bounding box center [67, 189] width 45 height 15
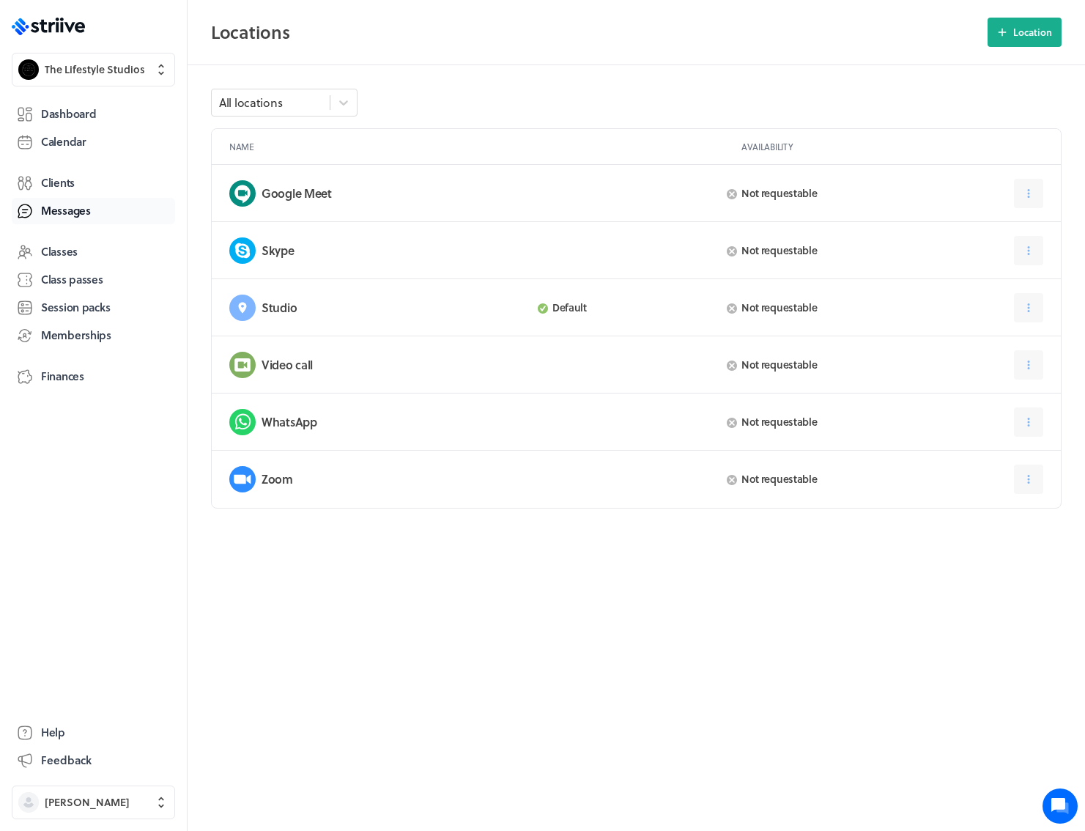
click at [73, 210] on span "Messages" at bounding box center [66, 210] width 50 height 15
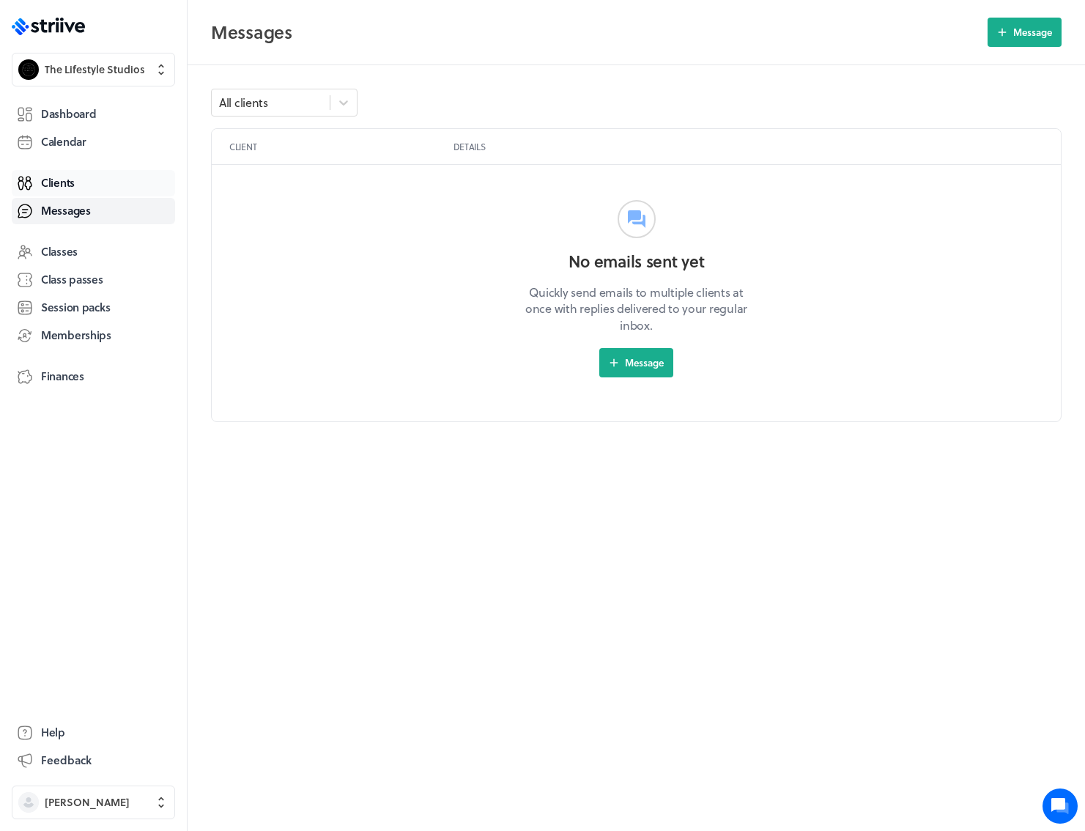
click at [67, 176] on span "Clients" at bounding box center [58, 182] width 34 height 15
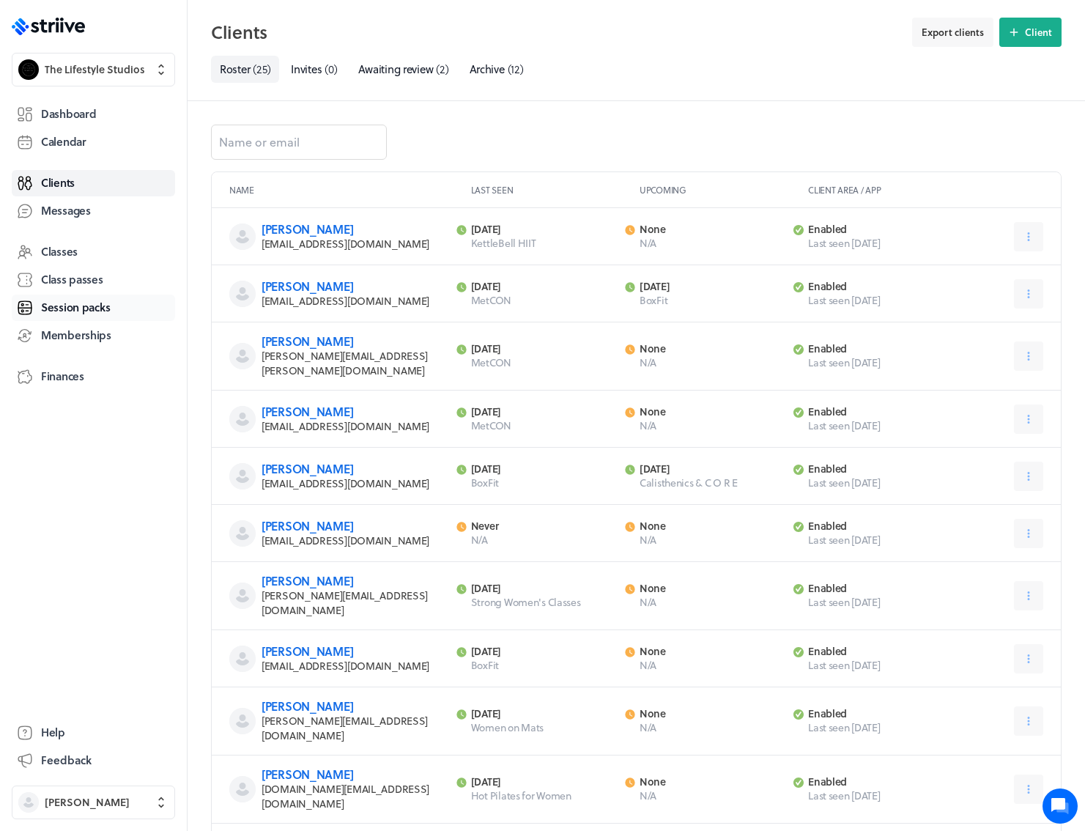
click at [67, 305] on span "Session packs" at bounding box center [75, 307] width 69 height 15
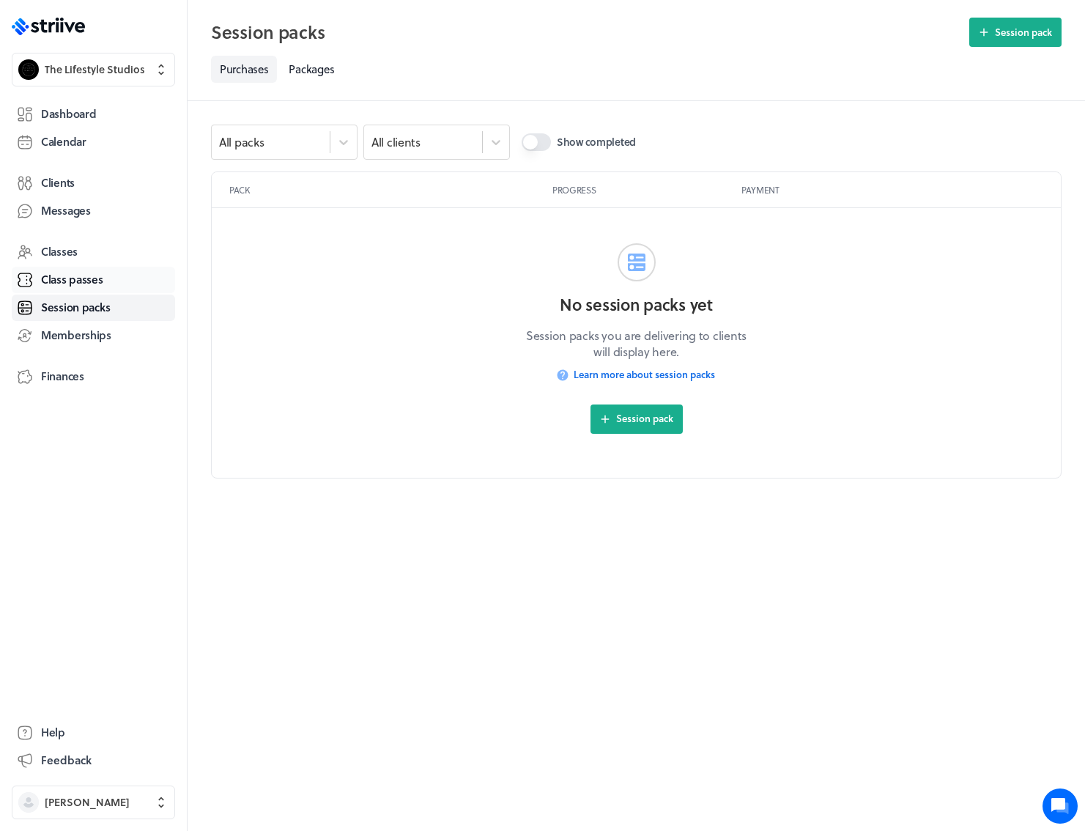
click at [78, 275] on span "Class passes" at bounding box center [72, 279] width 62 height 15
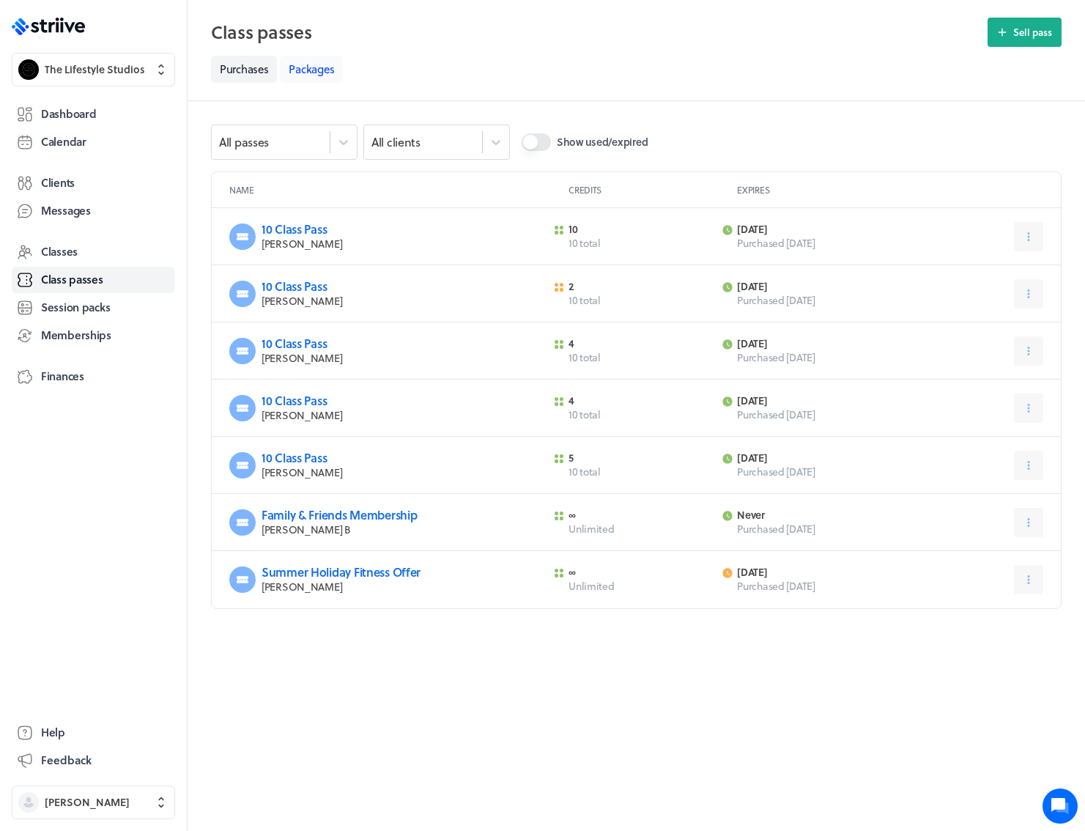
click at [310, 71] on link "Packages" at bounding box center [311, 69] width 63 height 27
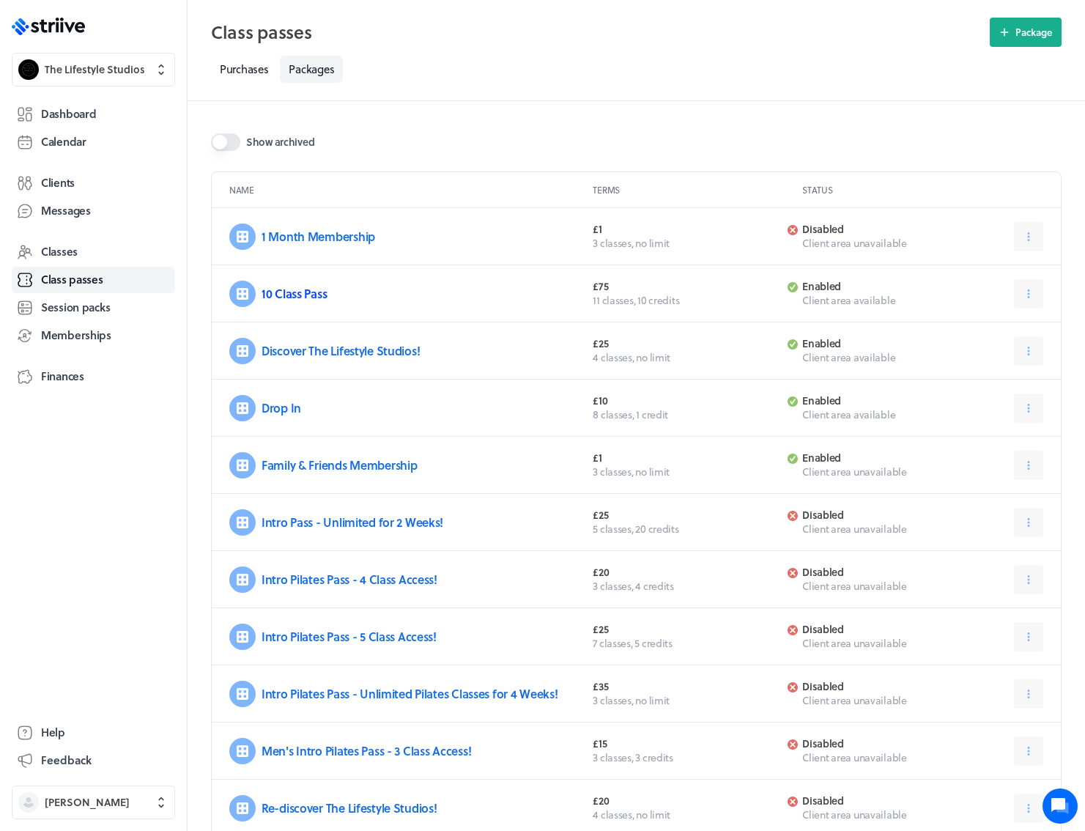
click at [284, 294] on link "10 Class Pass" at bounding box center [294, 293] width 65 height 17
click at [52, 181] on span "Clients" at bounding box center [58, 182] width 34 height 15
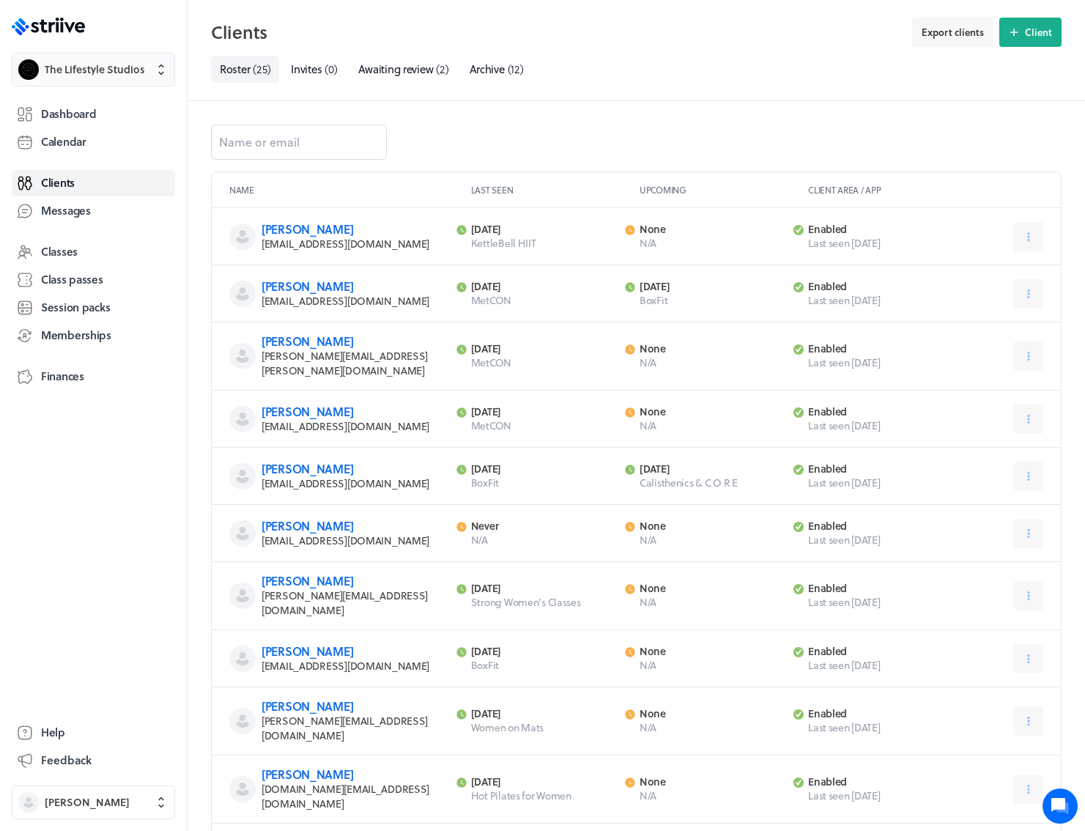
click at [95, 73] on span "The Lifestyle Studios" at bounding box center [95, 69] width 100 height 15
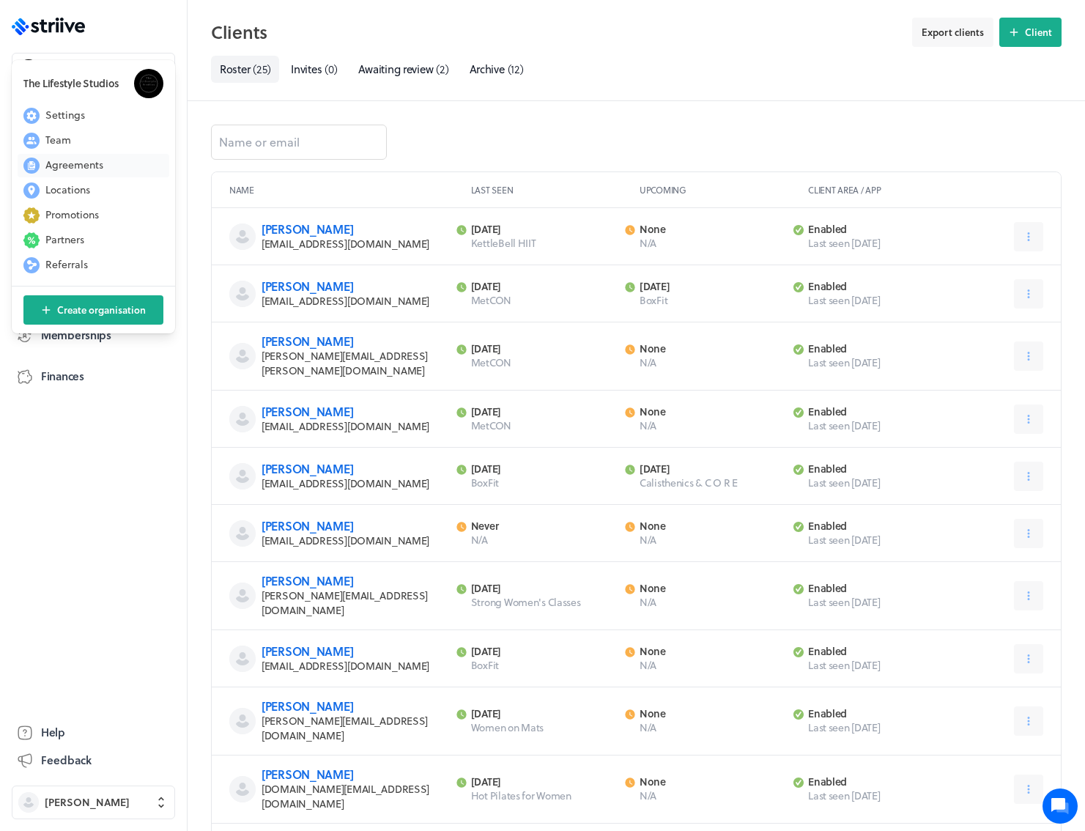
click at [91, 160] on span "Agreements" at bounding box center [74, 165] width 58 height 15
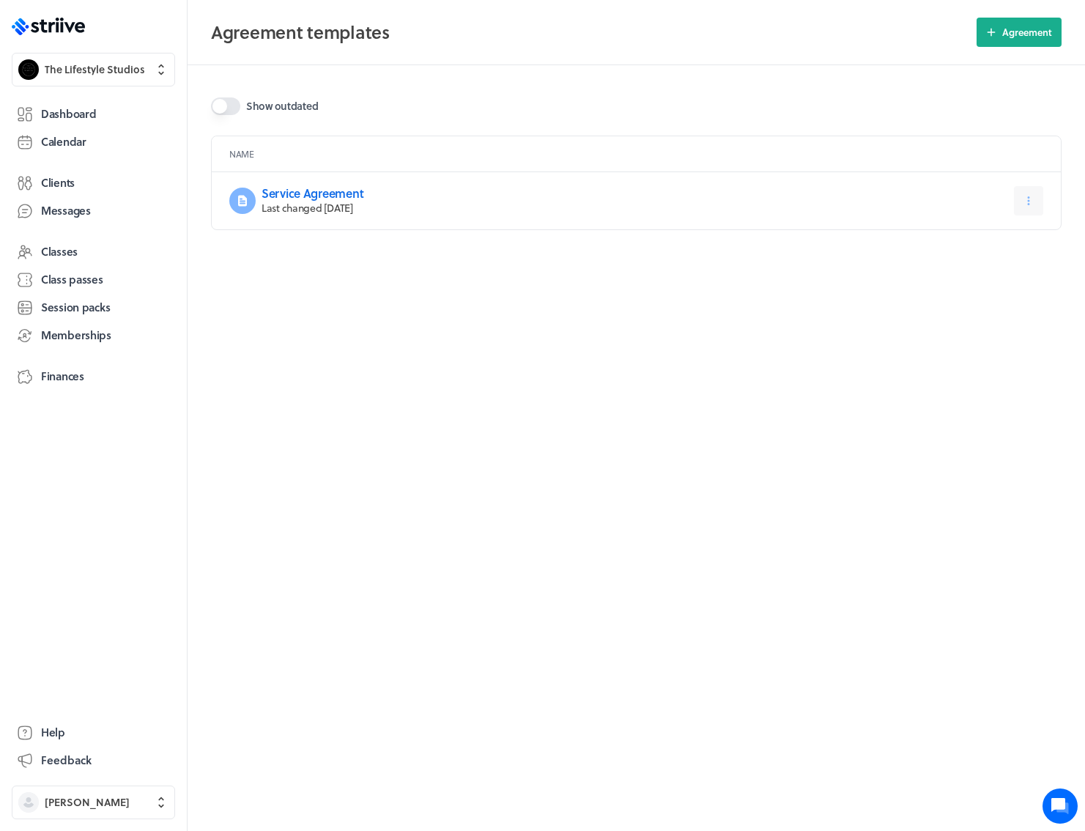
click at [349, 201] on p "Last changed [DATE]" at bounding box center [416, 208] width 308 height 15
click at [348, 191] on link "Service Agreement" at bounding box center [313, 193] width 102 height 17
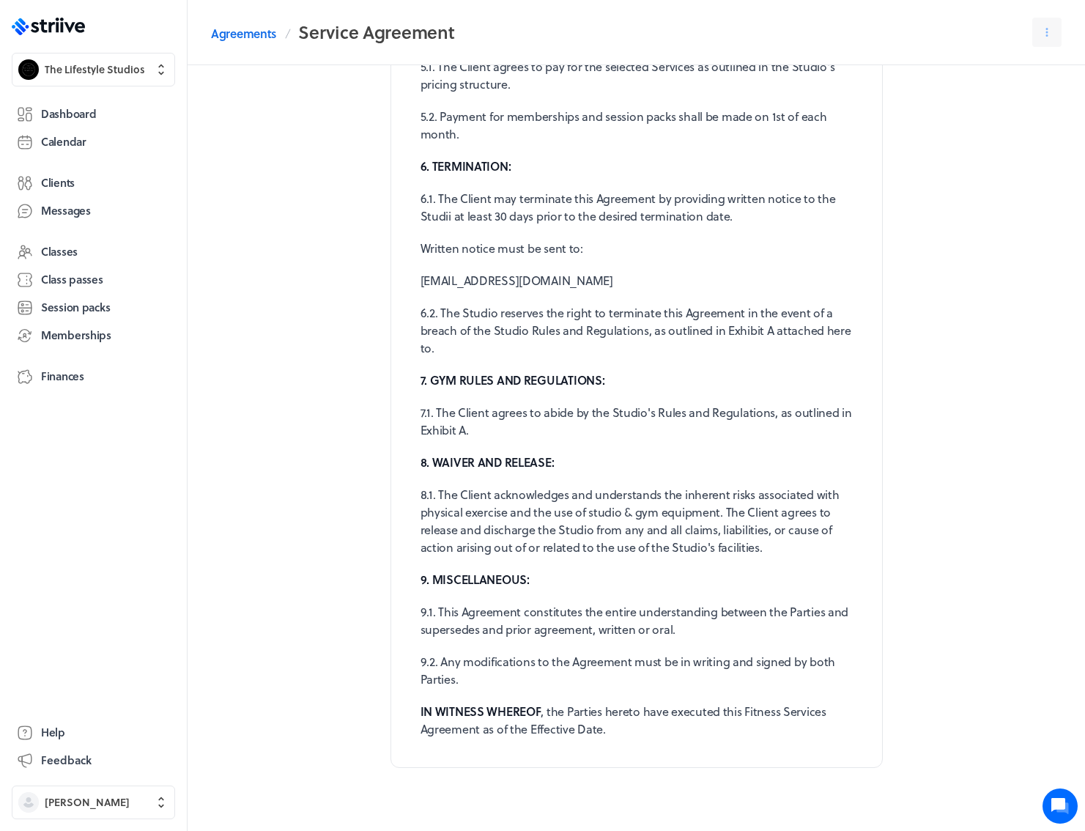
scroll to position [704, 0]
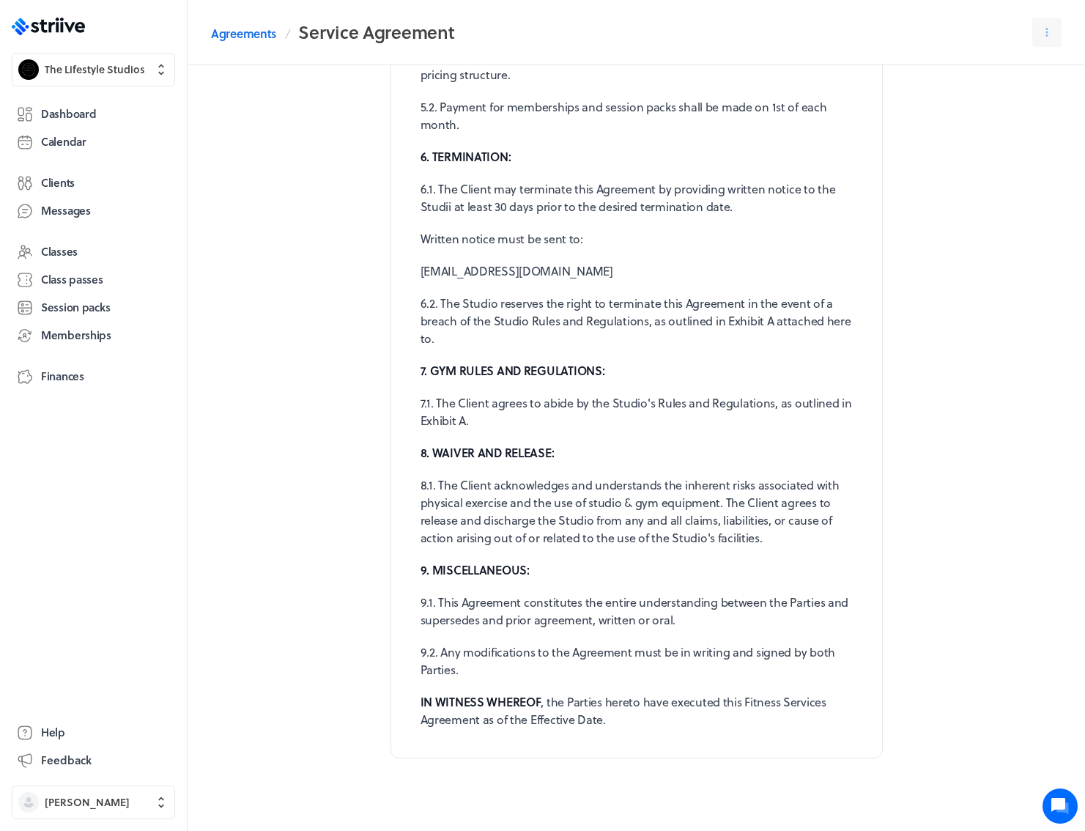
drag, startPoint x: 421, startPoint y: 273, endPoint x: 598, endPoint y: 274, distance: 177.3
click at [598, 274] on p "[EMAIL_ADDRESS][DOMAIN_NAME]" at bounding box center [637, 271] width 432 height 18
copy p "[EMAIL_ADDRESS][DOMAIN_NAME]"
click at [614, 288] on div "The Fitness Service Agreement (the "Agreement") is entered into between The Lif…" at bounding box center [636, 90] width 491 height 1333
click at [1061, 801] on icon at bounding box center [1058, 805] width 14 height 14
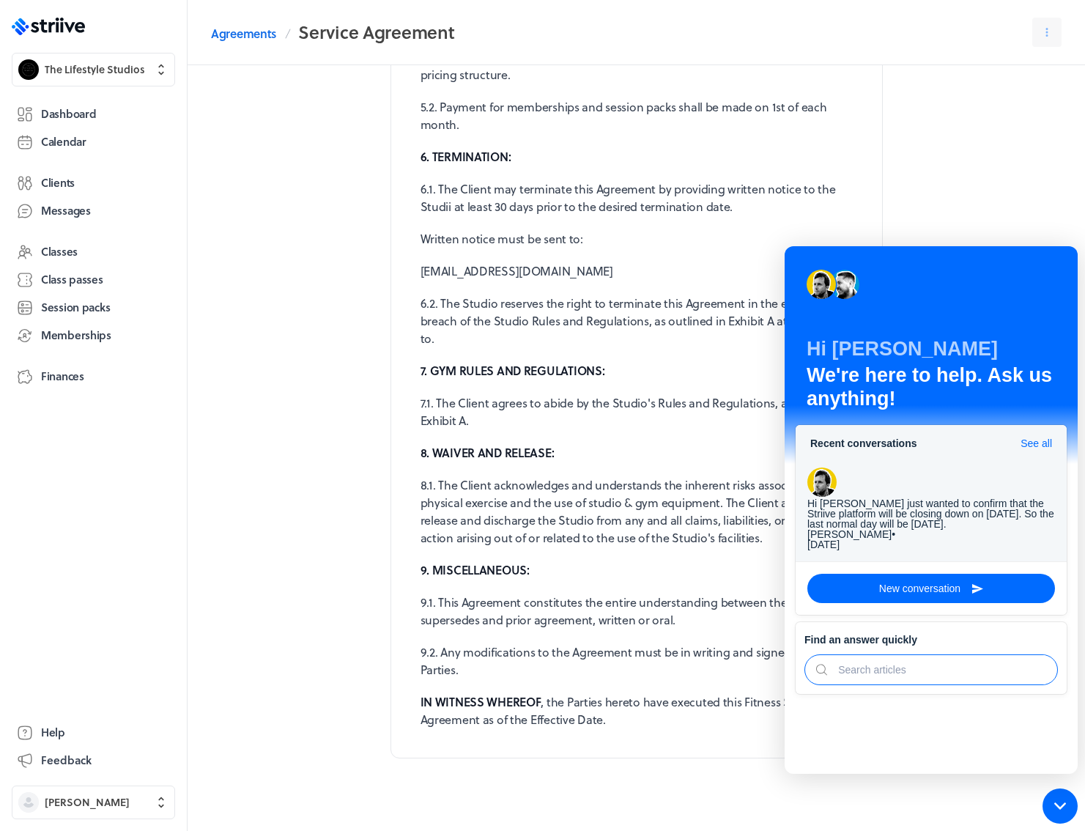
click at [1061, 801] on icon at bounding box center [1060, 806] width 12 height 12
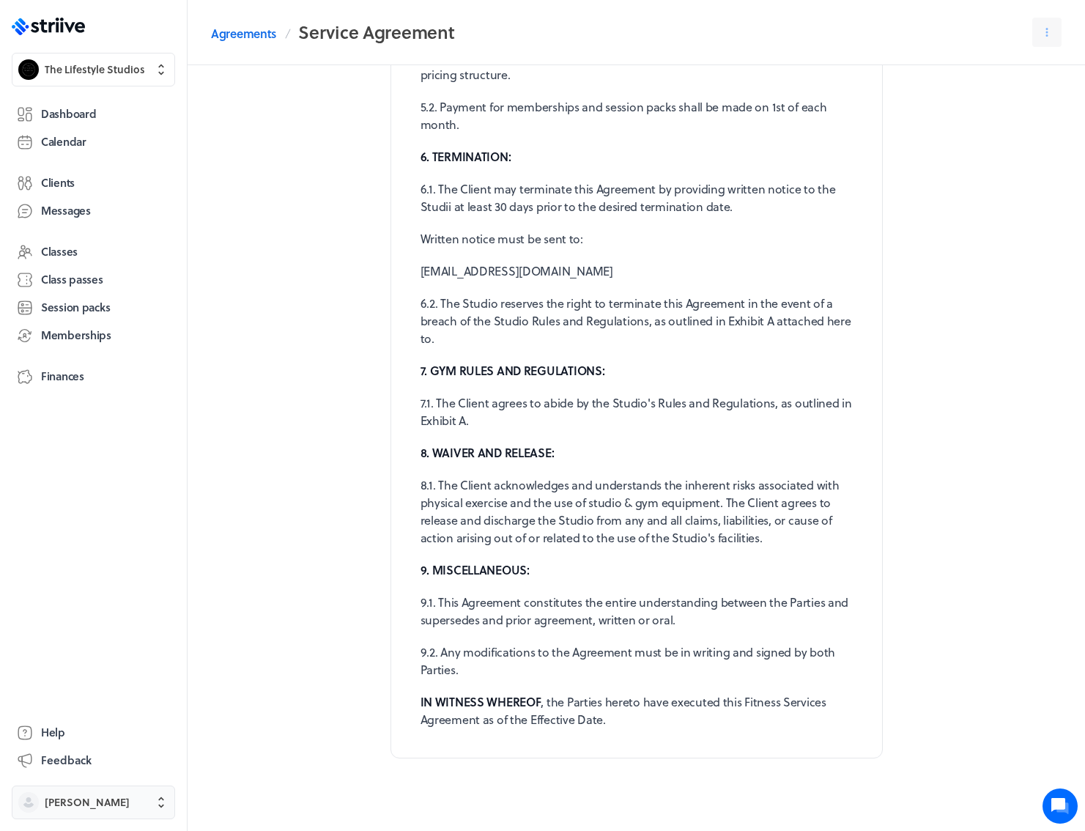
click at [118, 799] on span "[PERSON_NAME]" at bounding box center [107, 802] width 124 height 15
click at [84, 786] on span "Sign out" at bounding box center [65, 790] width 40 height 15
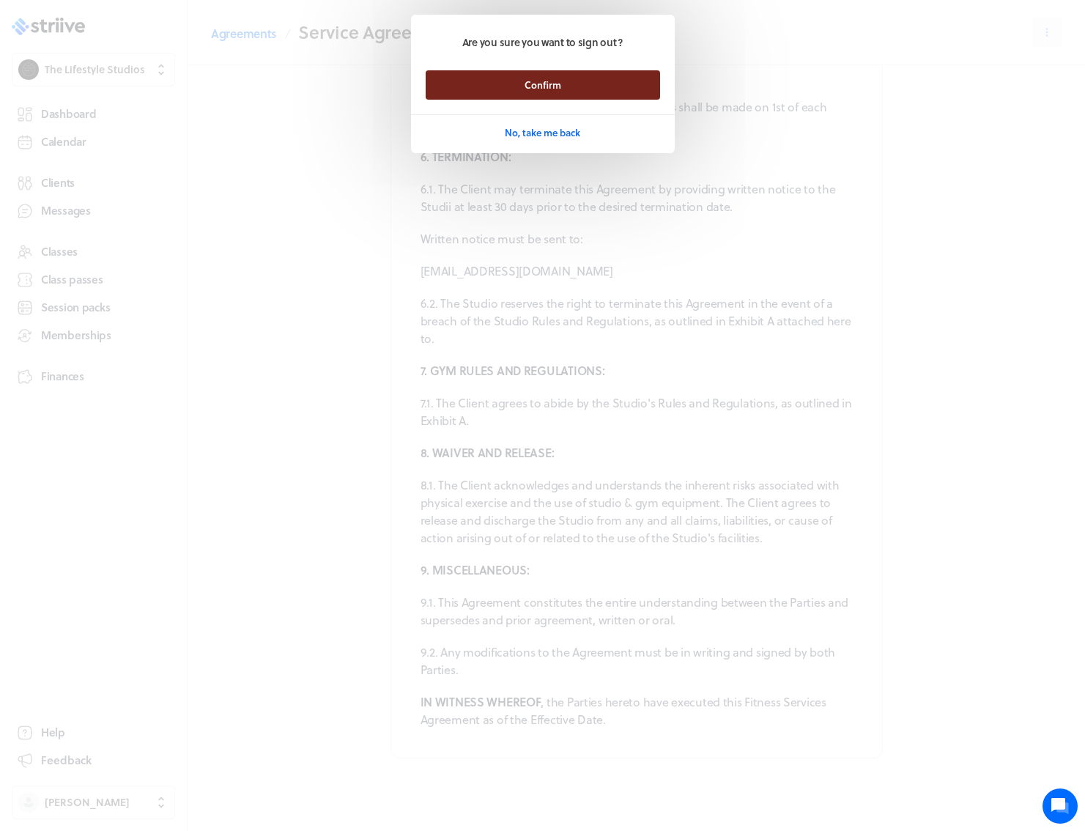
click at [522, 87] on button "Confirm" at bounding box center [543, 84] width 234 height 29
